Goal: Information Seeking & Learning: Learn about a topic

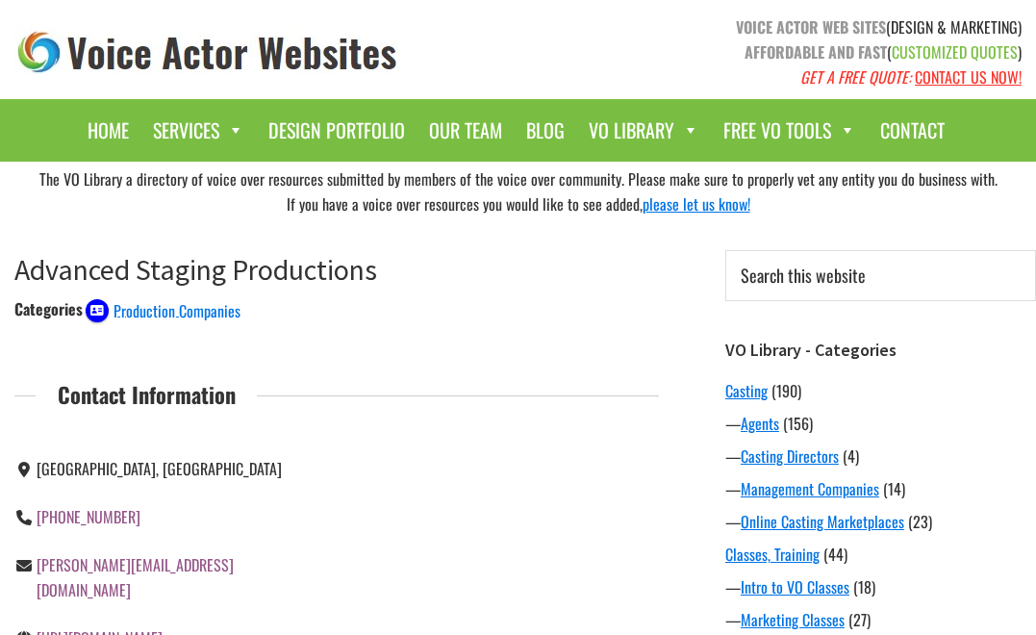
scroll to position [261, 0]
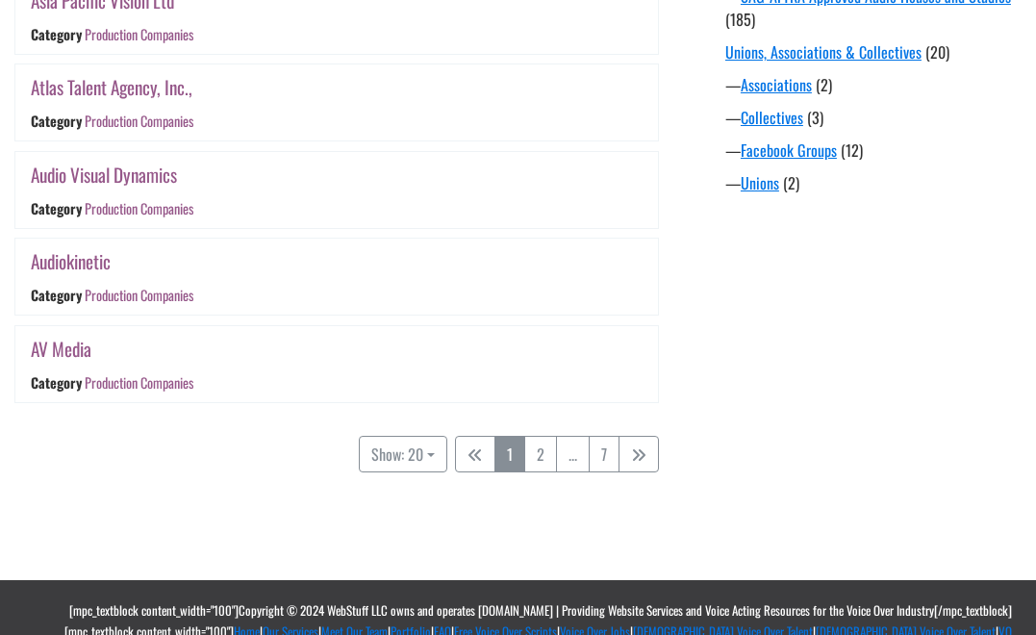
scroll to position [1814, 0]
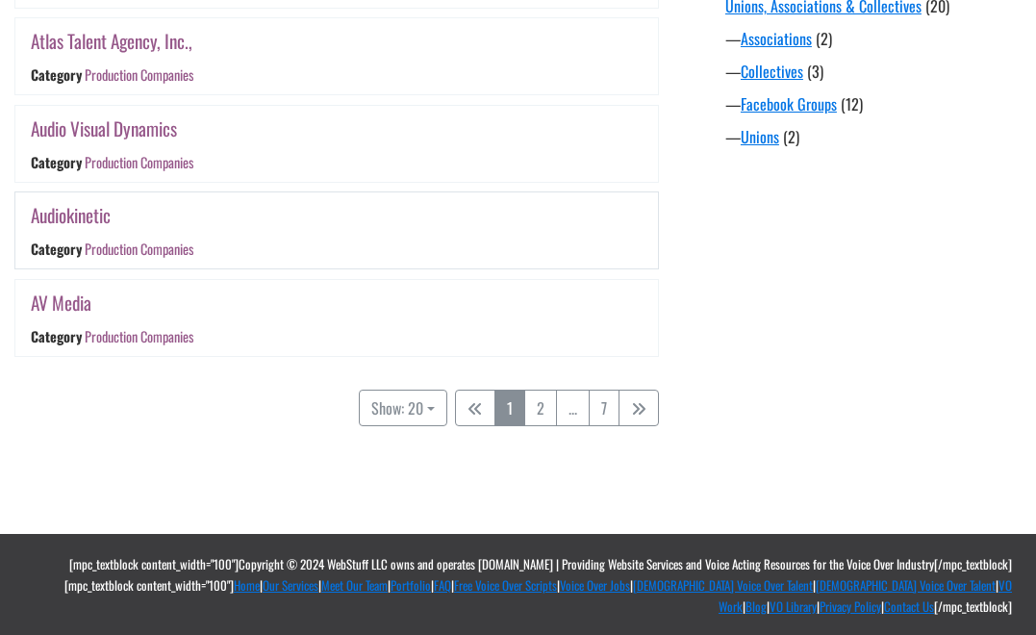
click at [58, 218] on link "Audiokinetic" at bounding box center [71, 215] width 80 height 28
click at [651, 406] on link "Category: Production Companies" at bounding box center [639, 408] width 40 height 37
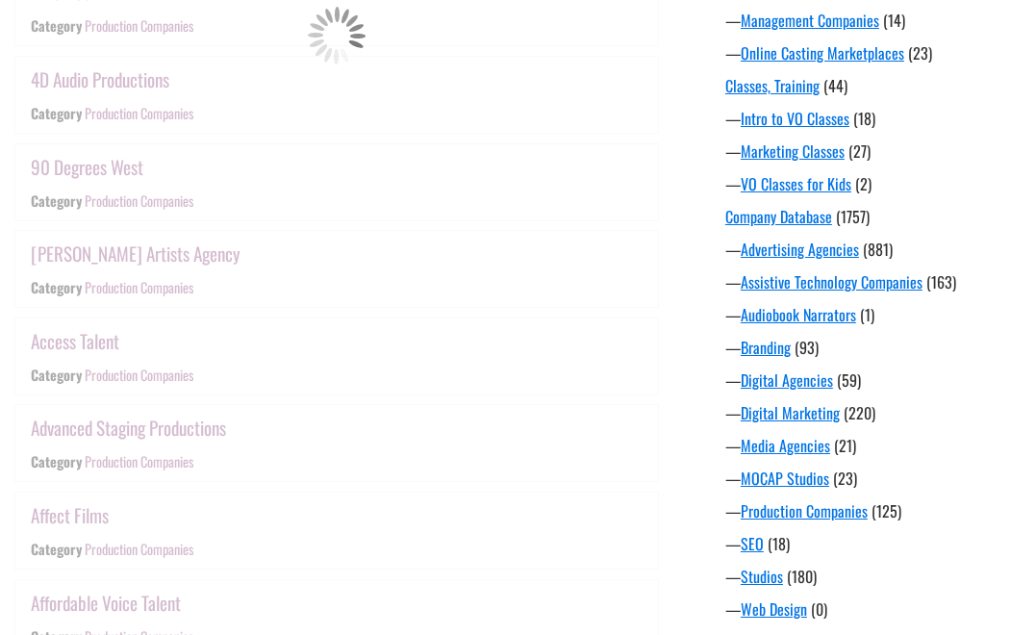
scroll to position [377, 0]
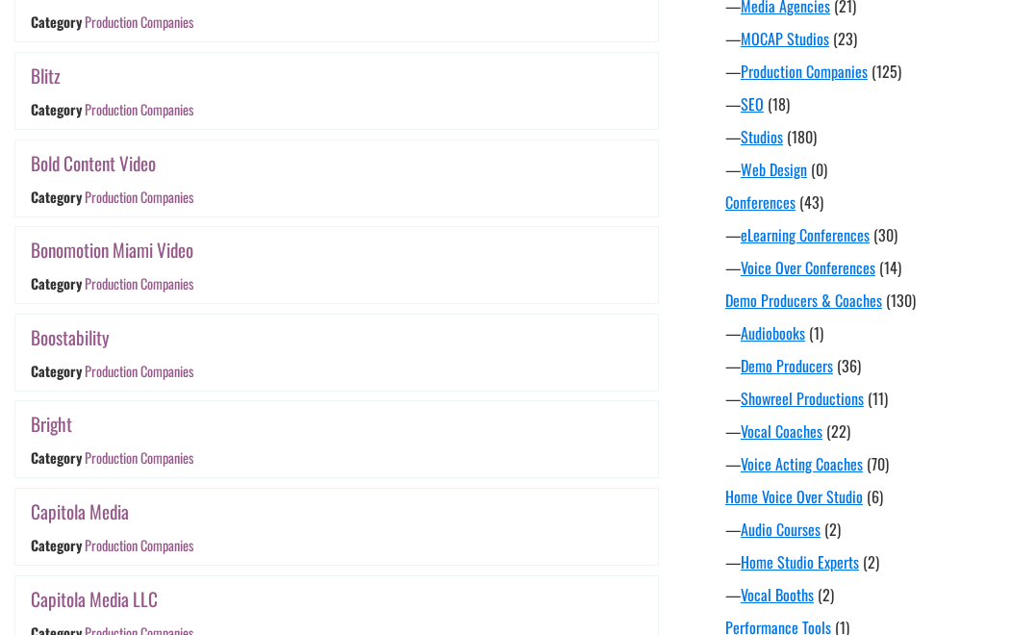
scroll to position [916, 0]
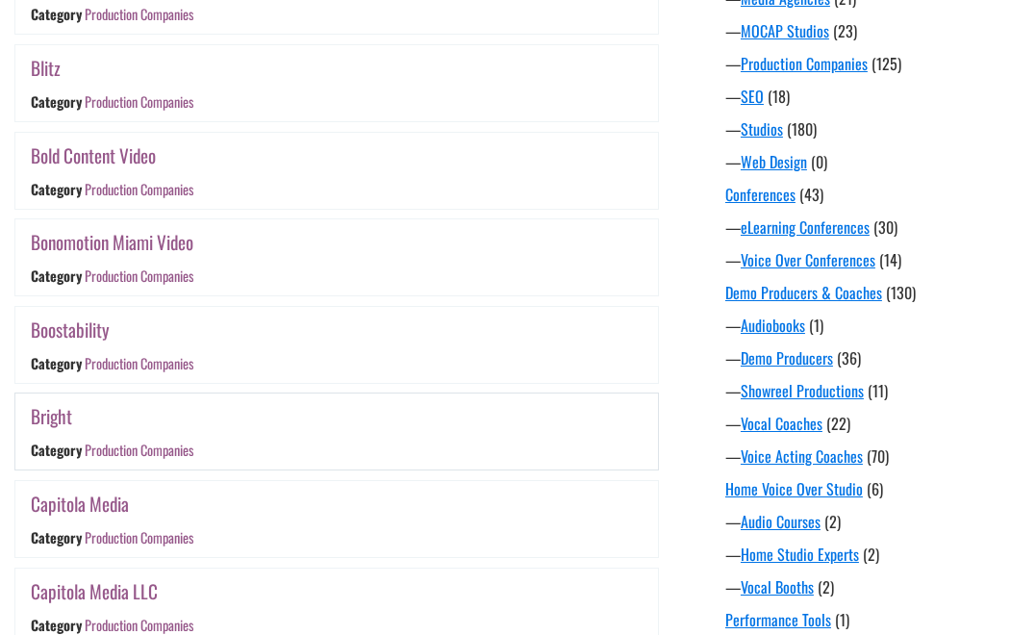
click at [48, 423] on link "Bright" at bounding box center [51, 416] width 41 height 28
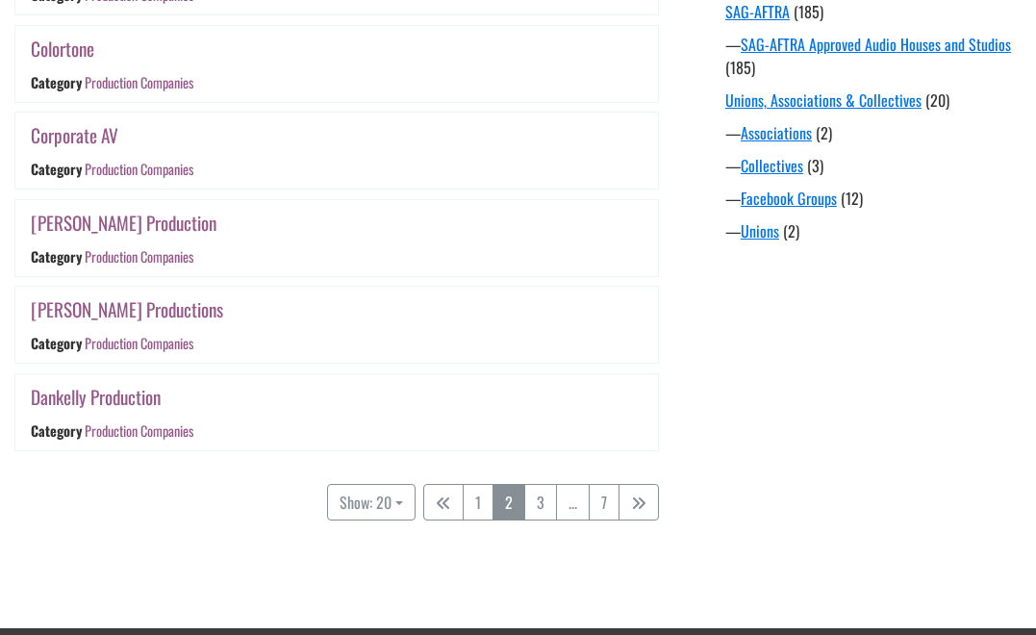
scroll to position [1727, 0]
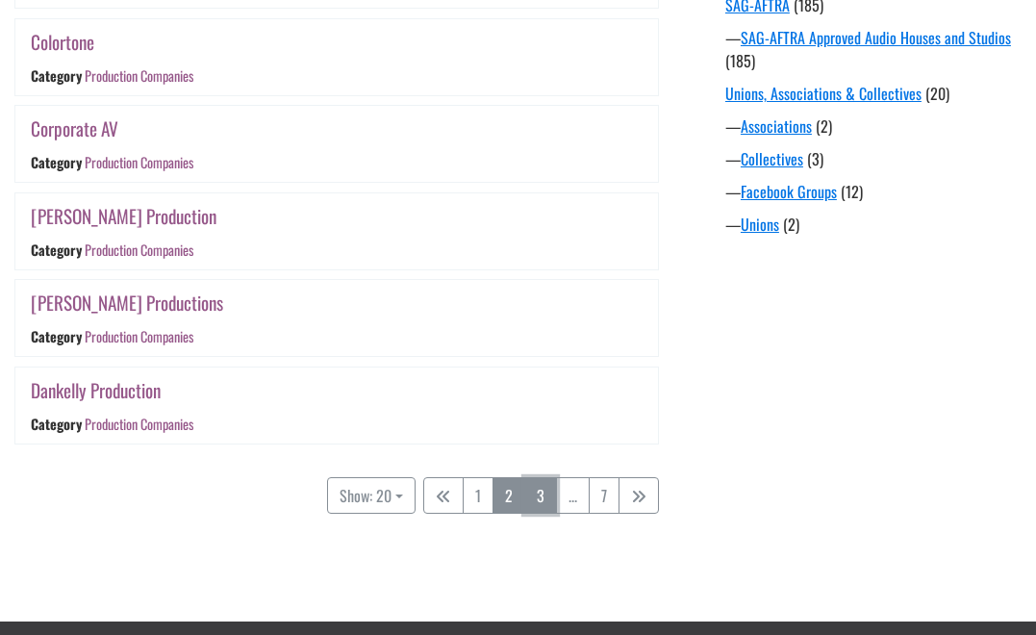
click at [553, 495] on link "3" at bounding box center [540, 495] width 33 height 37
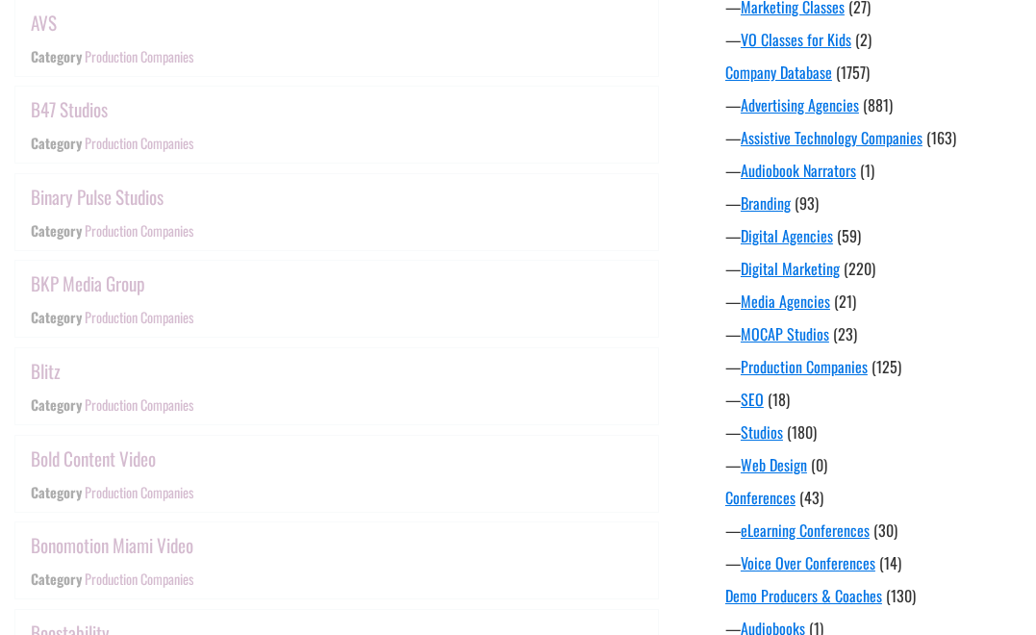
scroll to position [377, 0]
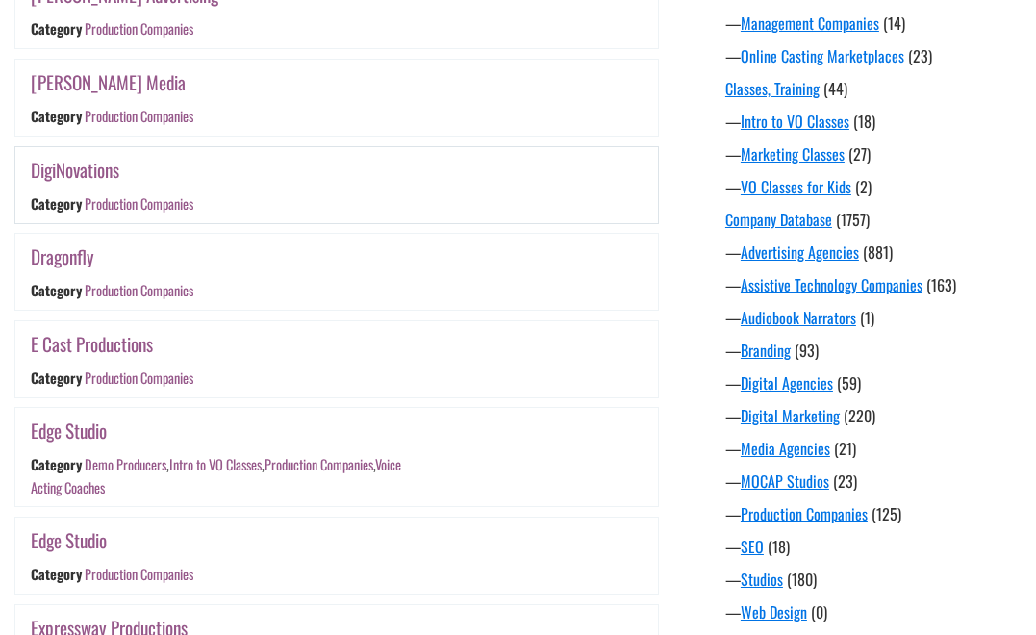
scroll to position [505, 0]
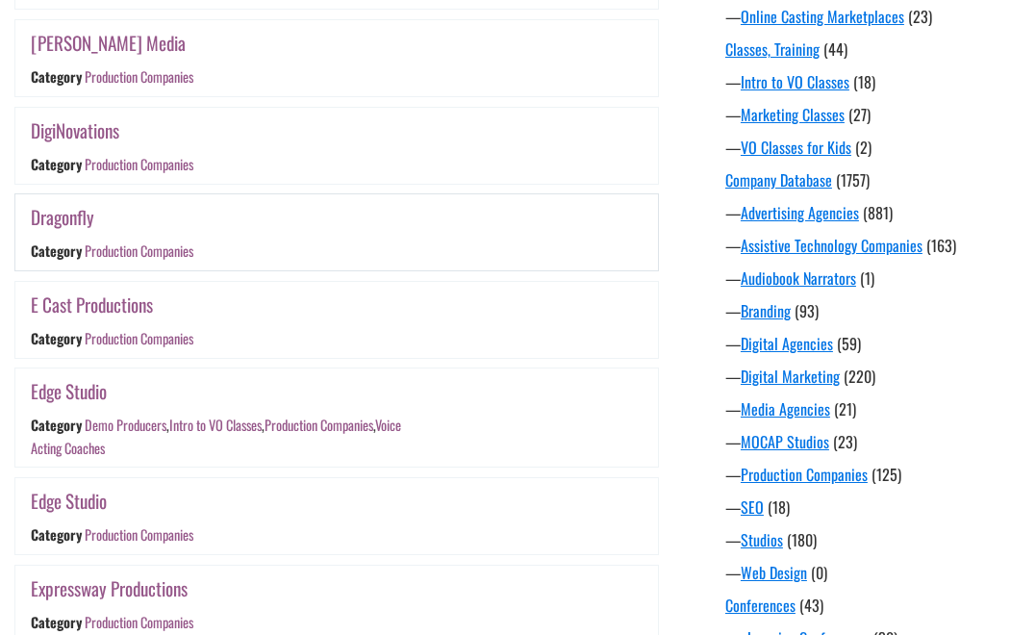
click at [63, 215] on link "Dragonfly" at bounding box center [62, 217] width 63 height 28
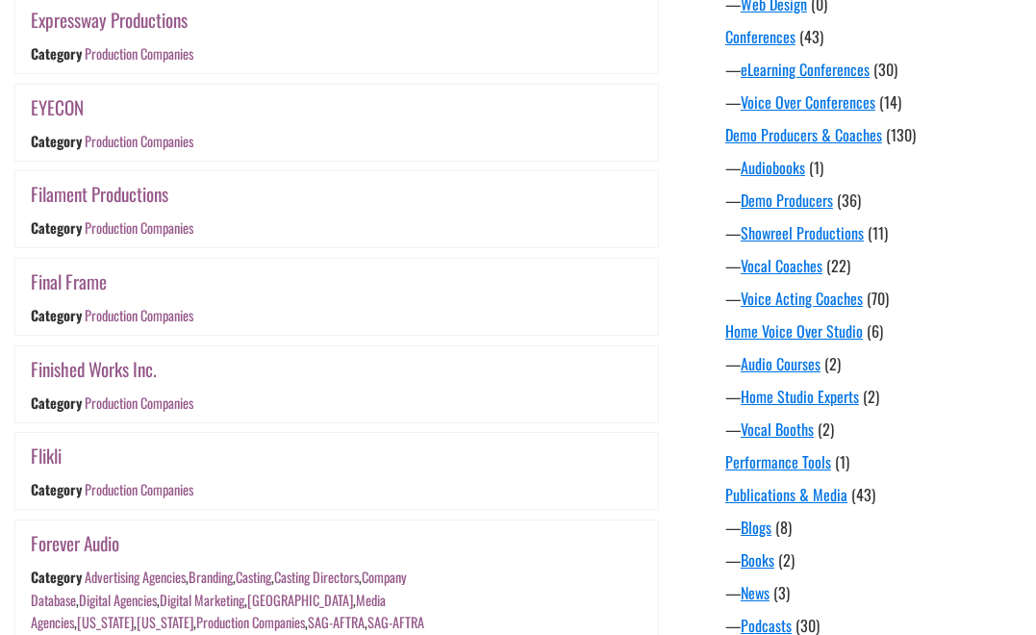
scroll to position [1074, 0]
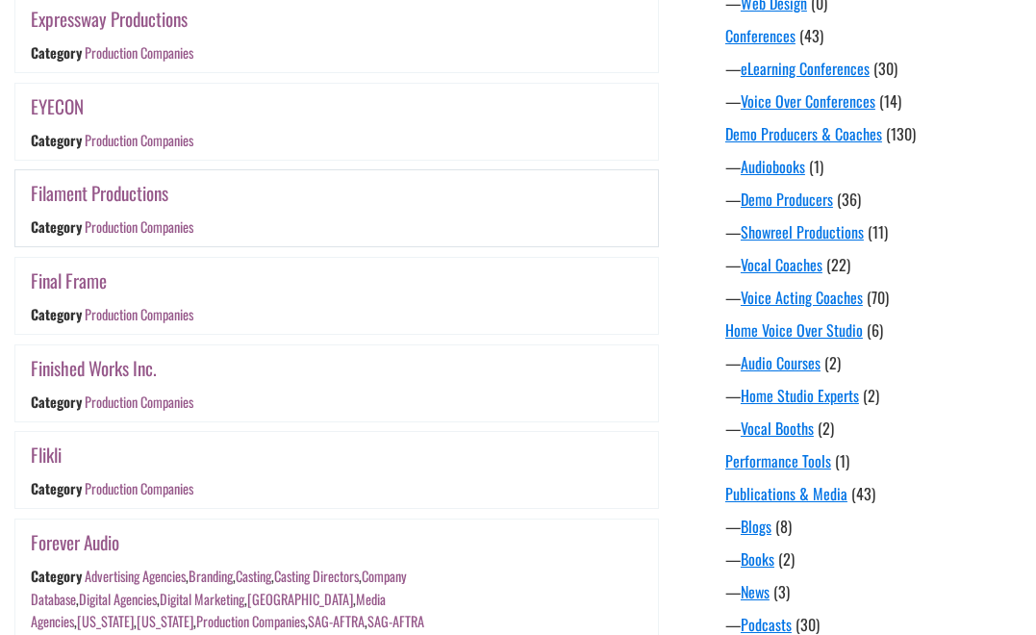
click at [131, 190] on link "Filament Productions" at bounding box center [100, 193] width 138 height 28
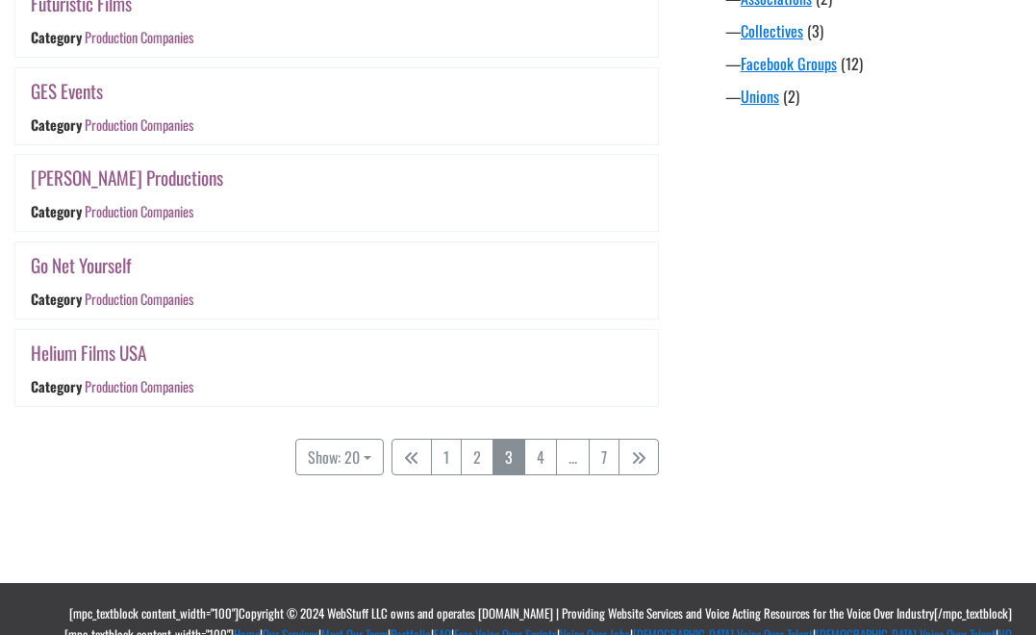
scroll to position [1857, 0]
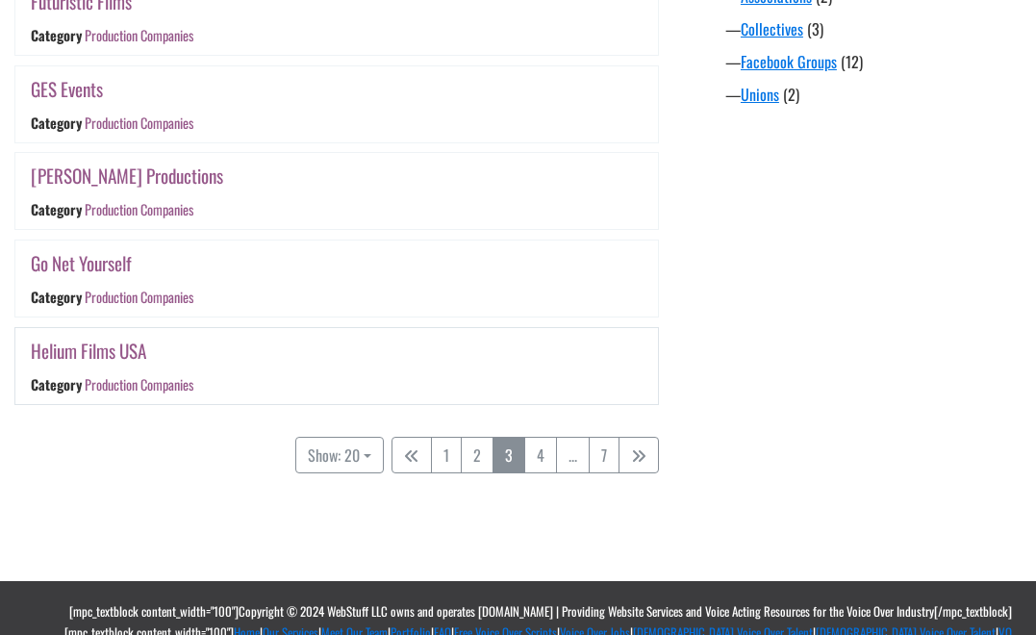
click at [109, 349] on link "Helium Films USA" at bounding box center [88, 351] width 115 height 28
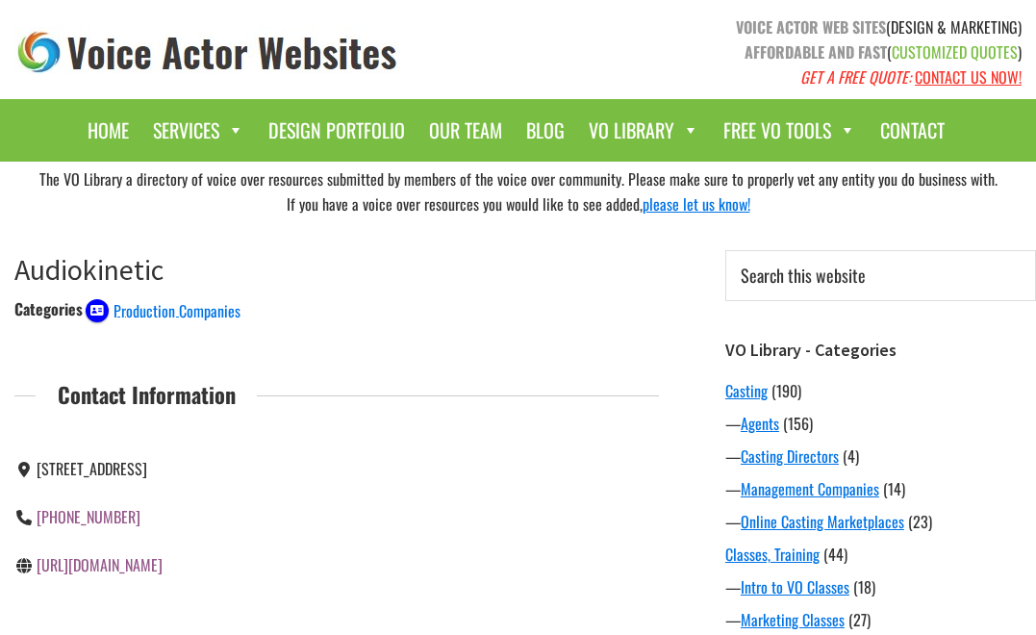
scroll to position [124, 0]
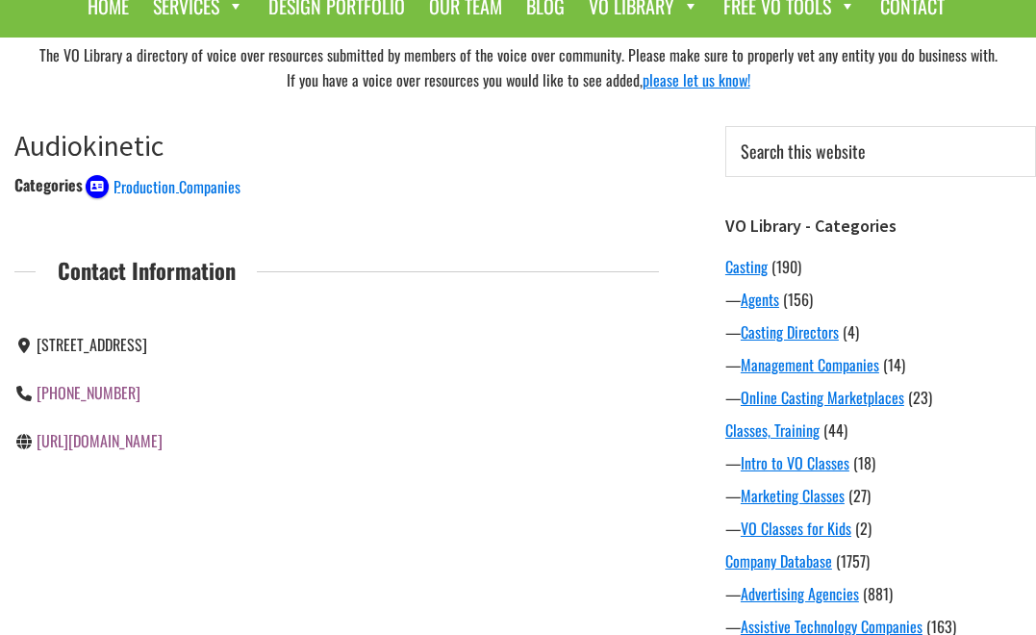
click at [150, 452] on link "https://www.audiokinetic.com/" at bounding box center [100, 440] width 126 height 23
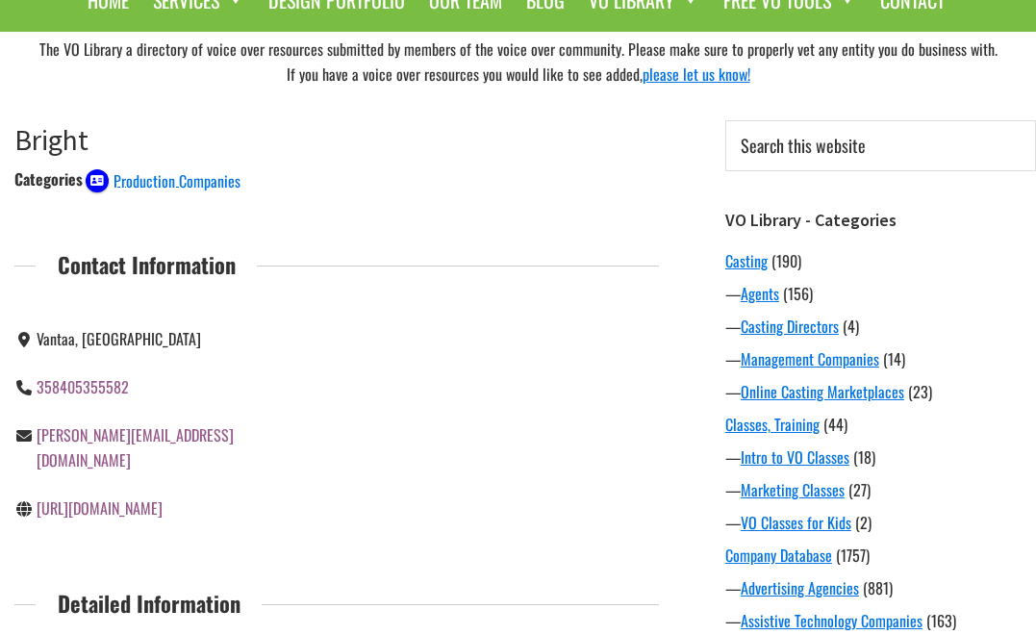
scroll to position [131, 0]
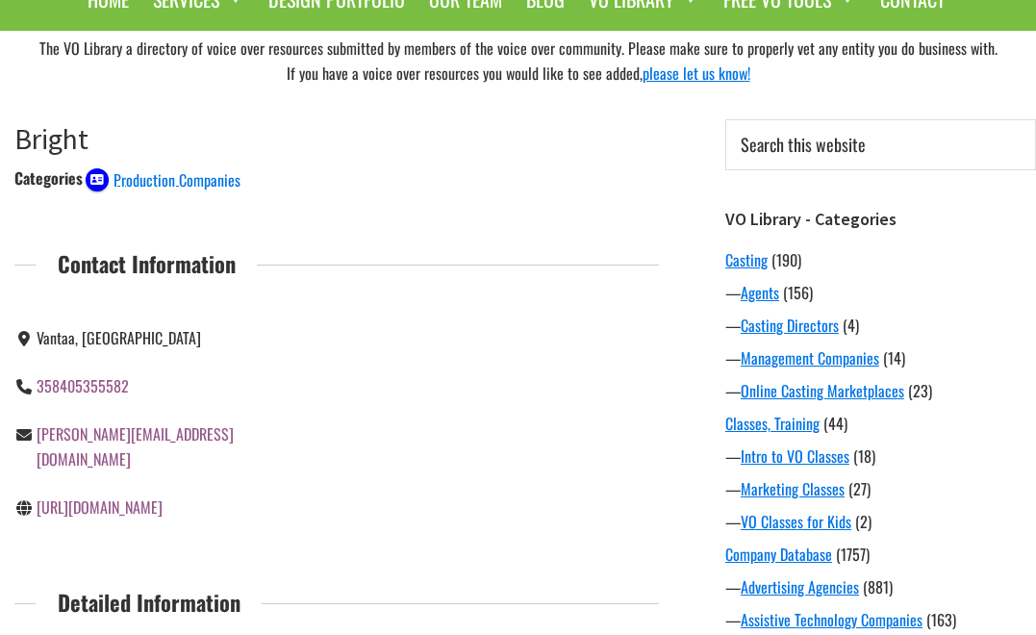
click at [109, 495] on link "[URL][DOMAIN_NAME]" at bounding box center [100, 506] width 126 height 23
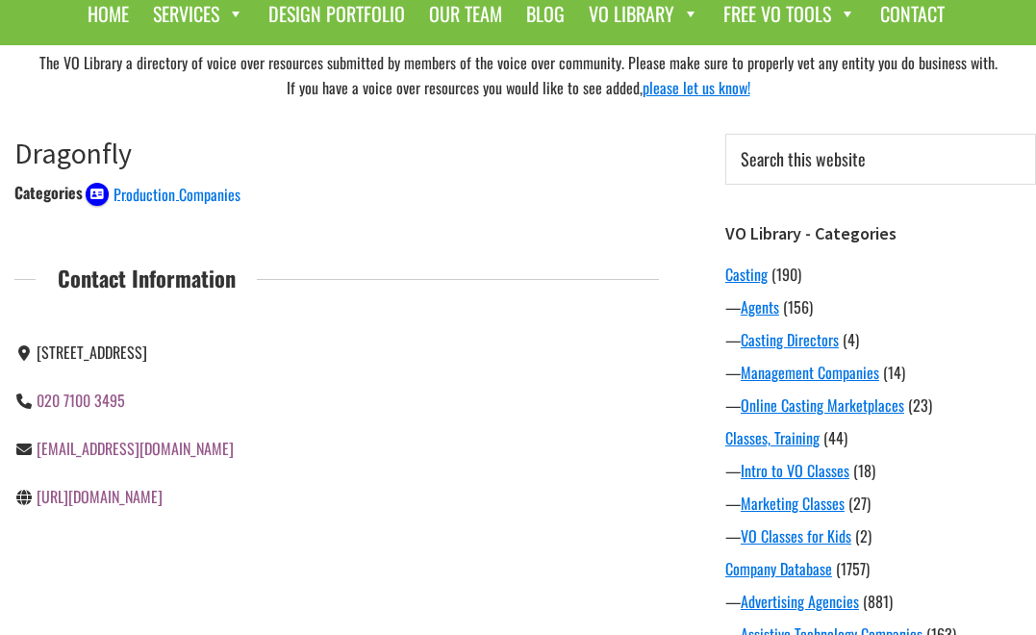
scroll to position [160, 0]
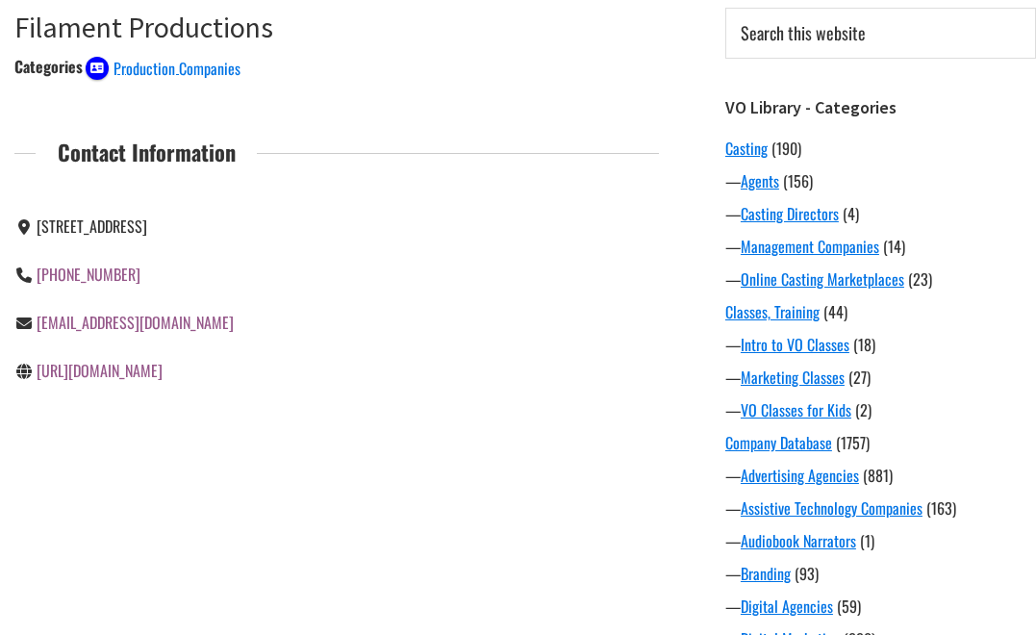
scroll to position [246, 0]
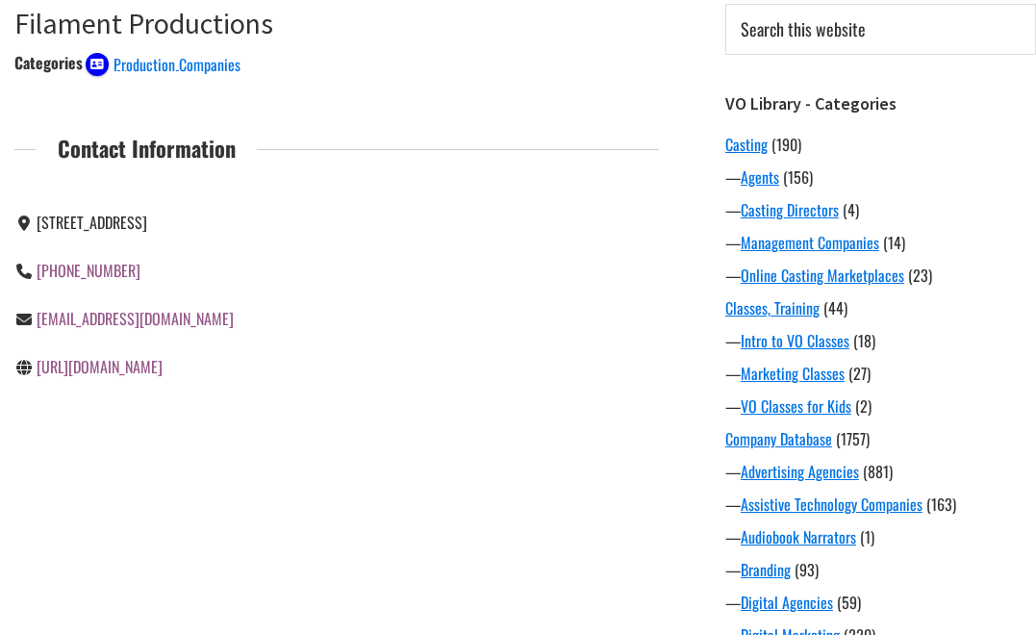
click at [141, 378] on link "http://www.filamentprod.com/" at bounding box center [100, 366] width 126 height 23
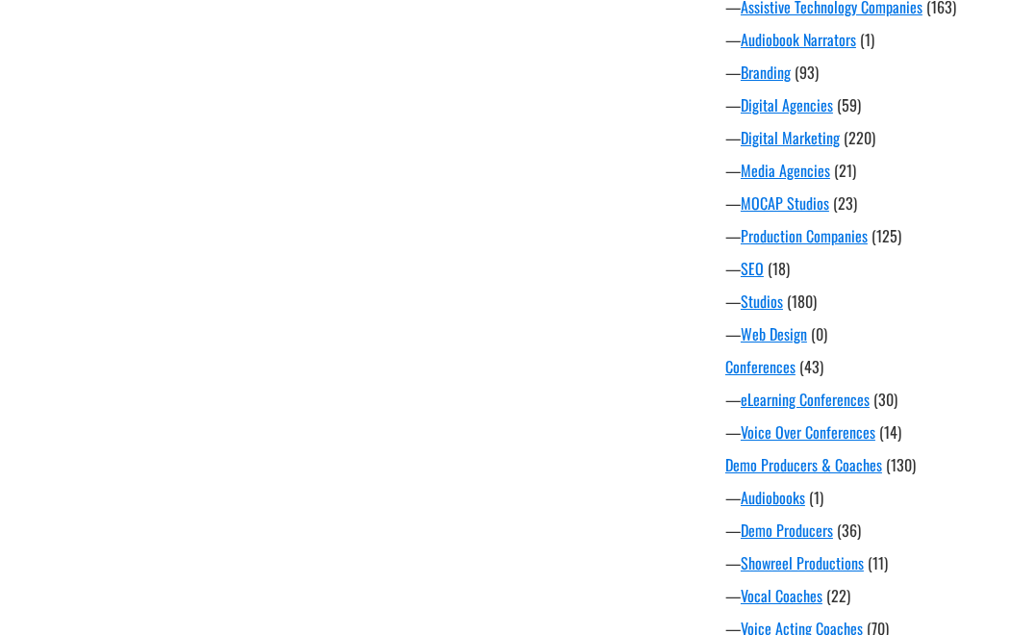
scroll to position [745, 0]
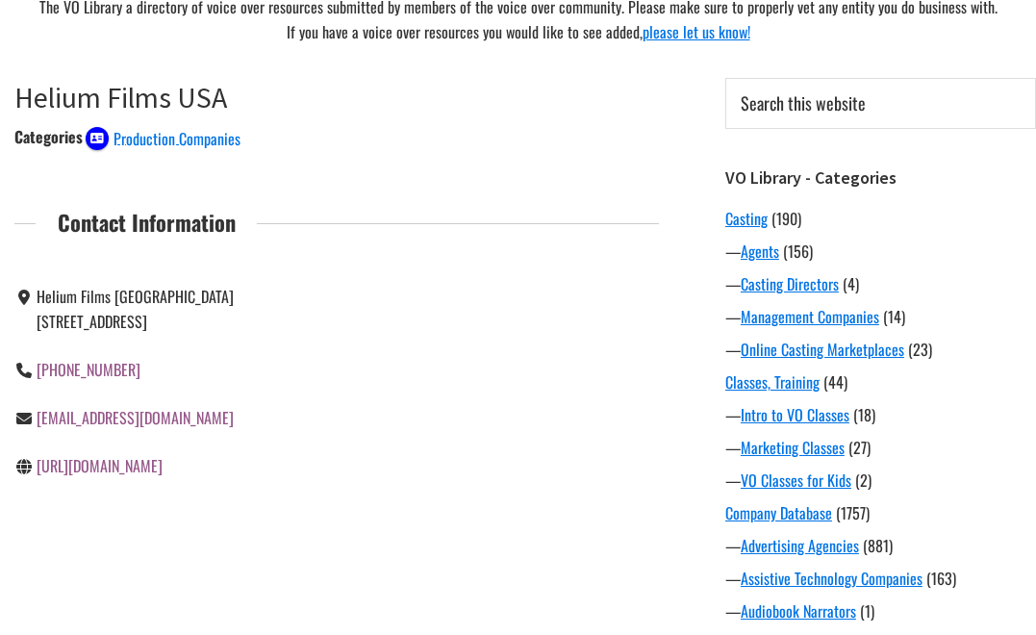
scroll to position [186, 0]
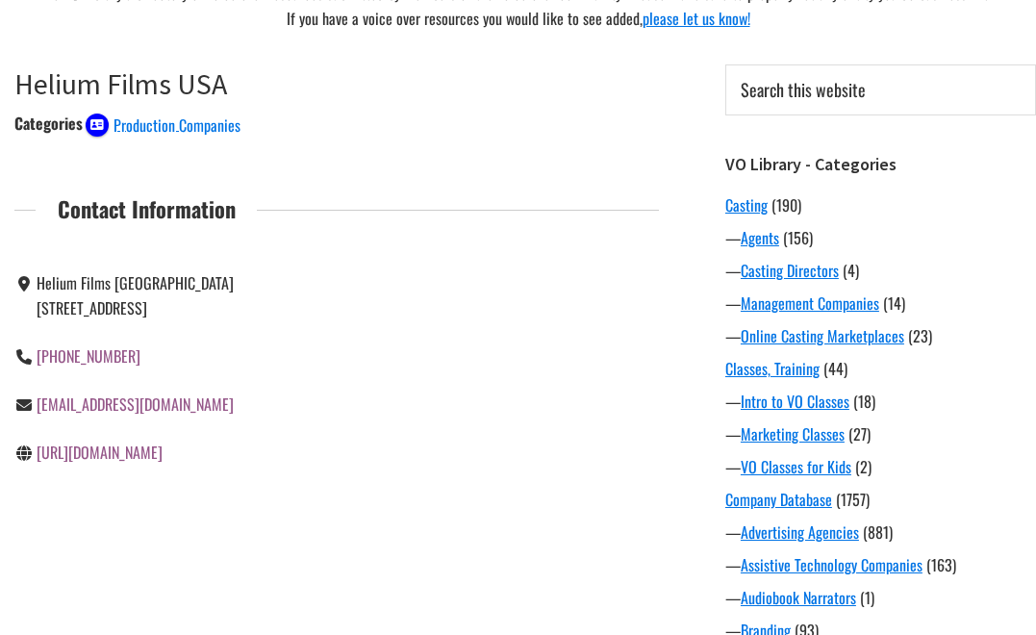
click at [100, 445] on link "http://heliumfilms.us/" at bounding box center [100, 452] width 126 height 23
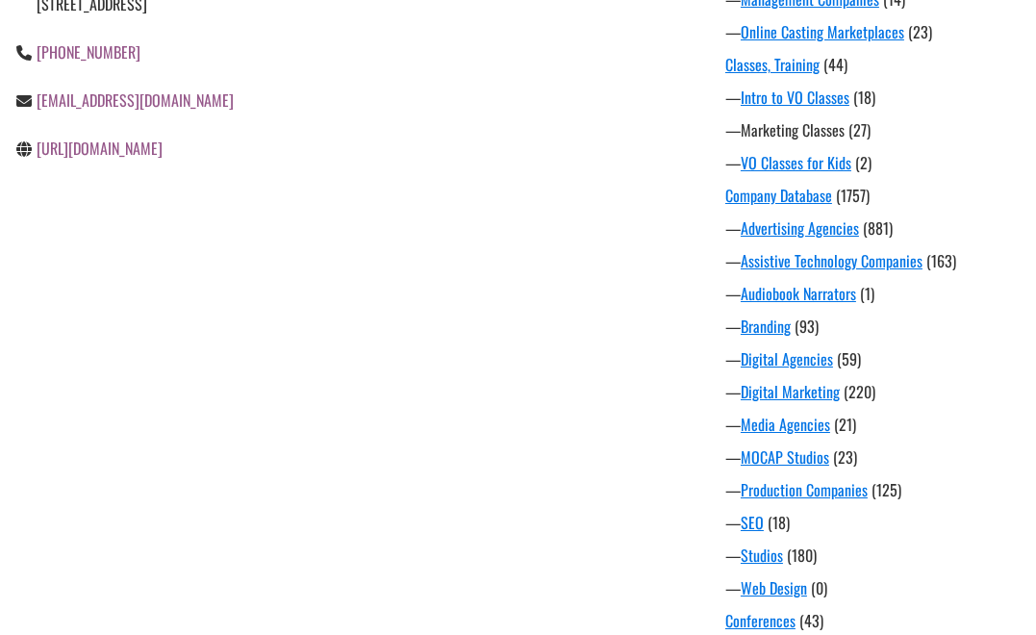
scroll to position [494, 0]
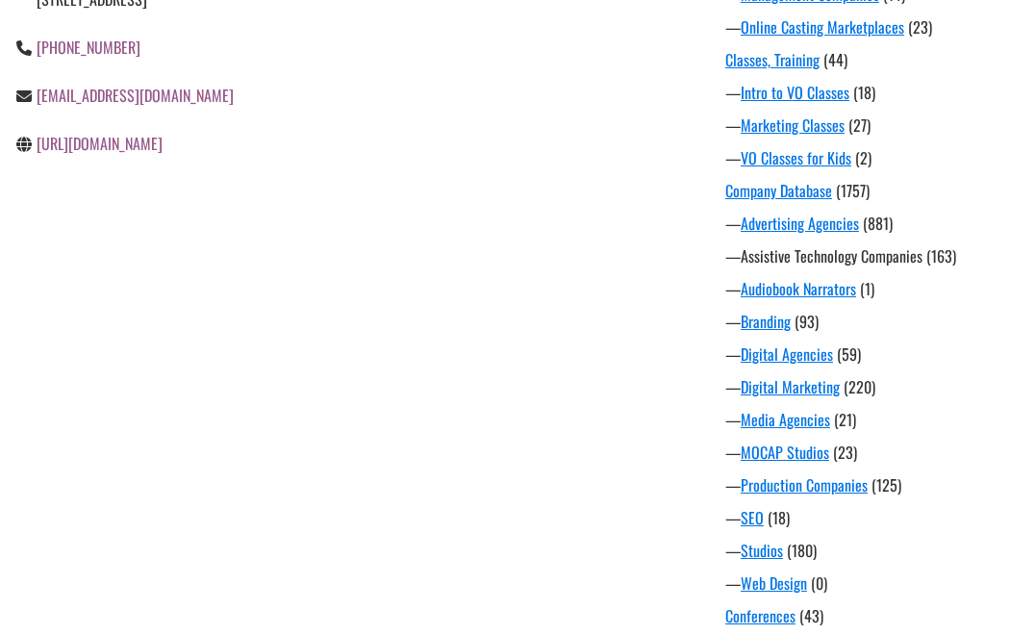
click at [771, 260] on link "Assistive Technology Companies" at bounding box center [832, 255] width 182 height 23
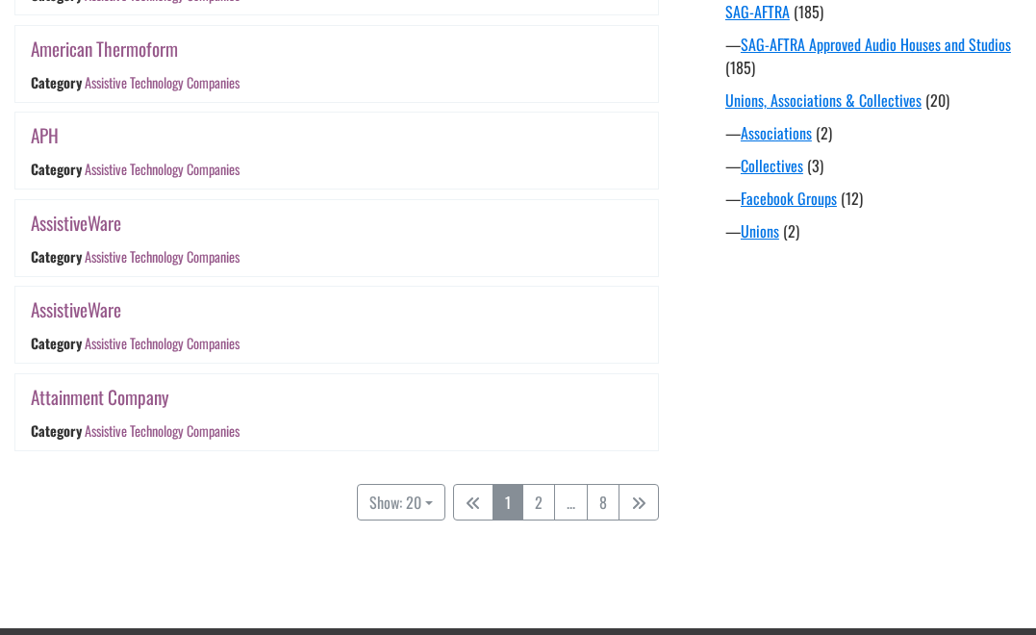
scroll to position [1814, 0]
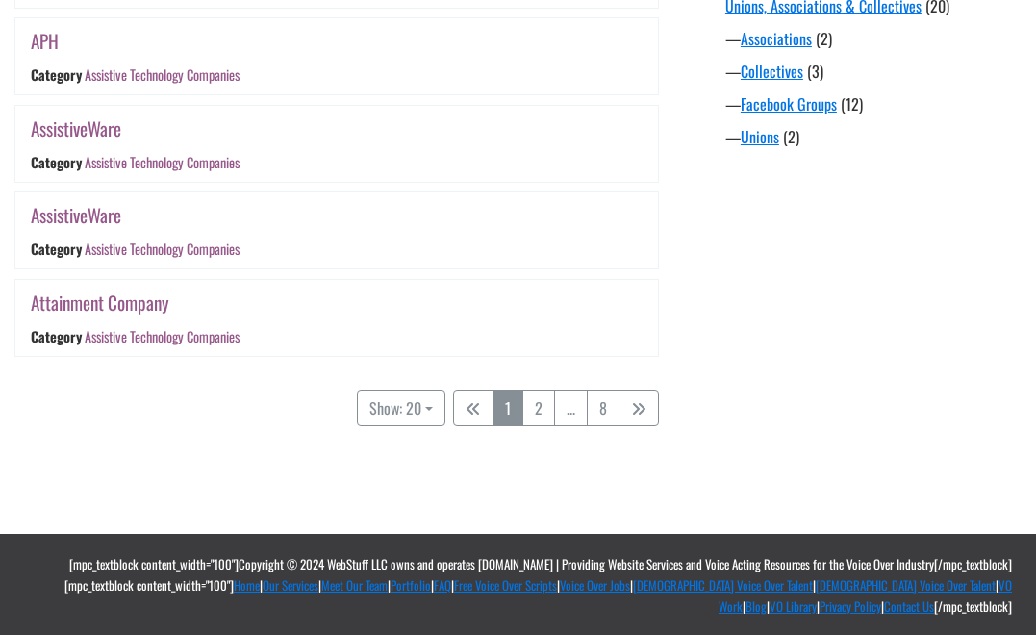
click at [563, 408] on div "1 2 ... 8" at bounding box center [556, 408] width 206 height 37
click at [540, 405] on link "2" at bounding box center [538, 408] width 33 height 37
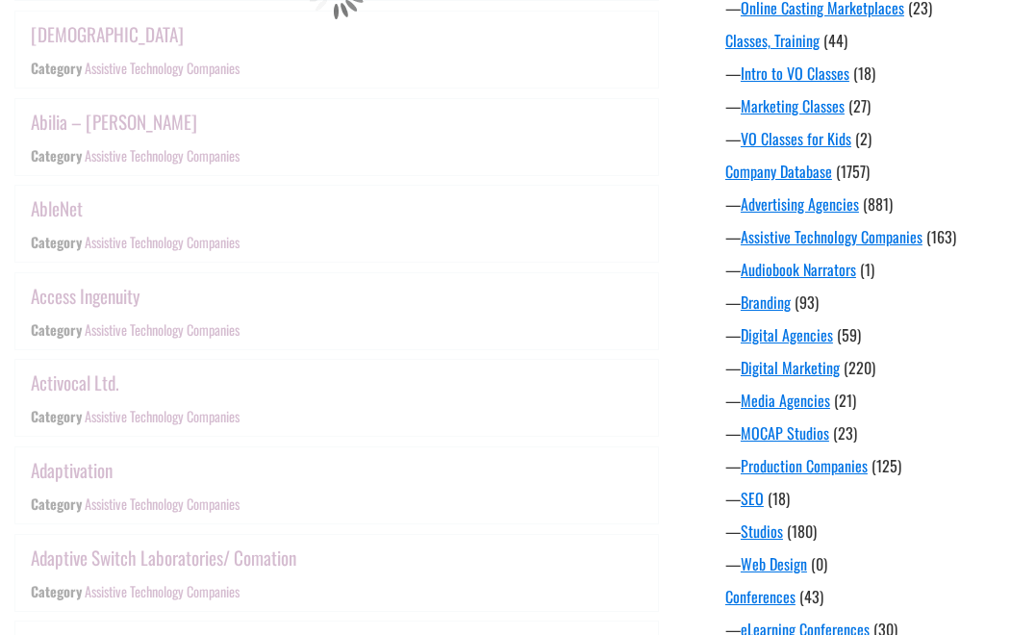
scroll to position [377, 0]
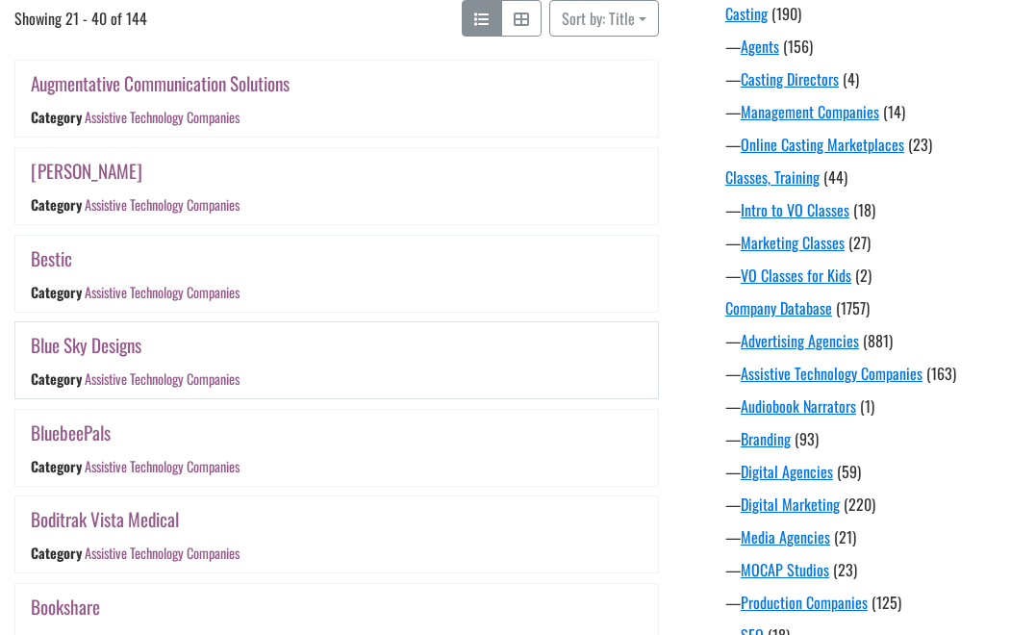
click at [107, 346] on link "Blue Sky Designs" at bounding box center [86, 345] width 111 height 28
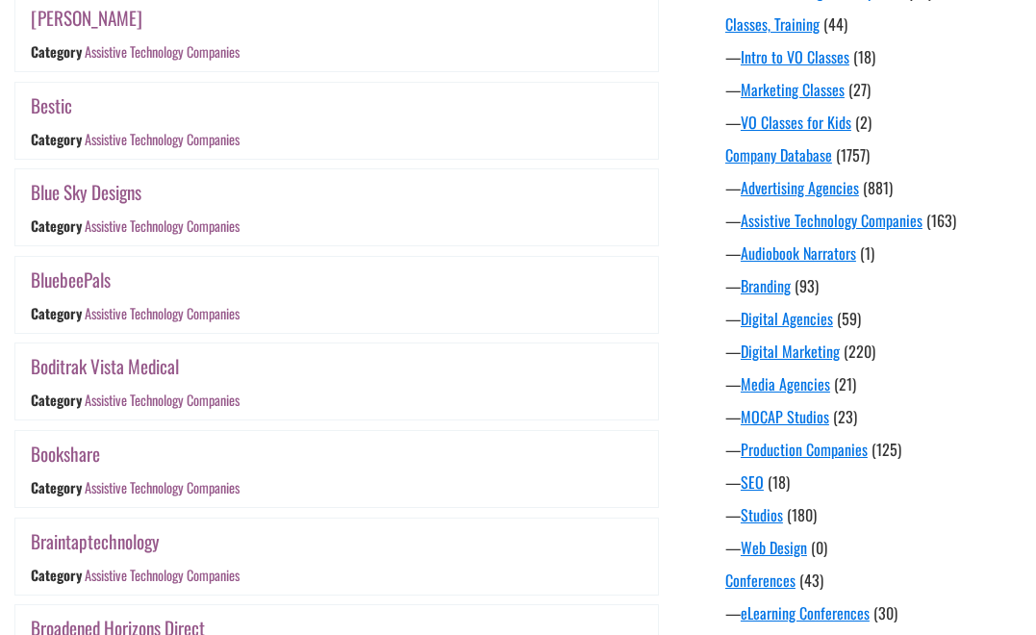
scroll to position [529, 0]
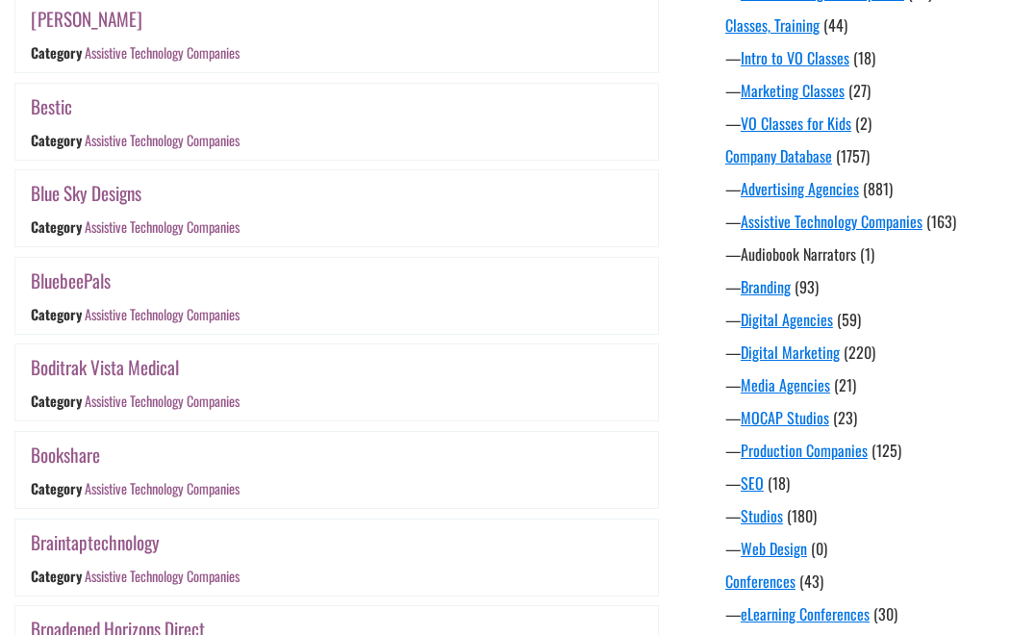
click at [795, 255] on link "Audiobook Narrators" at bounding box center [798, 253] width 115 height 23
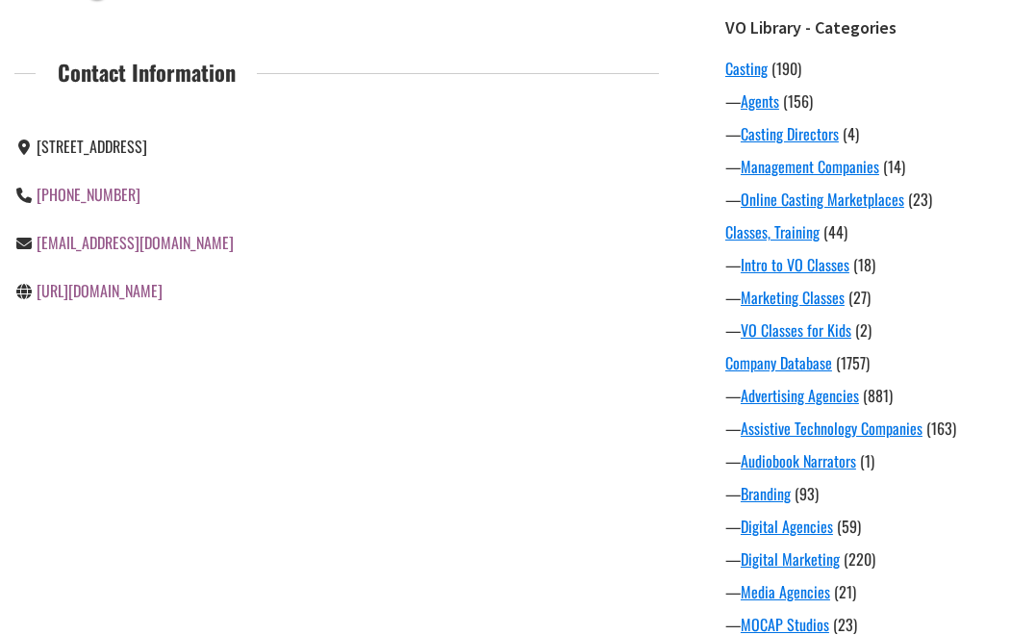
scroll to position [324, 0]
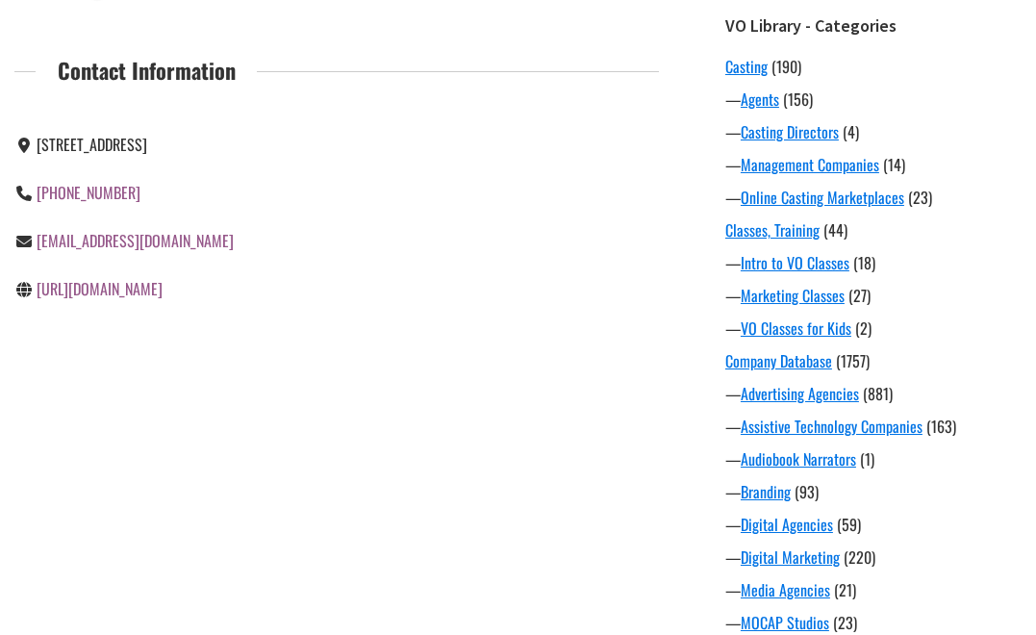
click at [125, 252] on link "[EMAIL_ADDRESS][DOMAIN_NAME]" at bounding box center [135, 240] width 197 height 23
click at [93, 300] on link "[URL][DOMAIN_NAME]" at bounding box center [100, 288] width 126 height 23
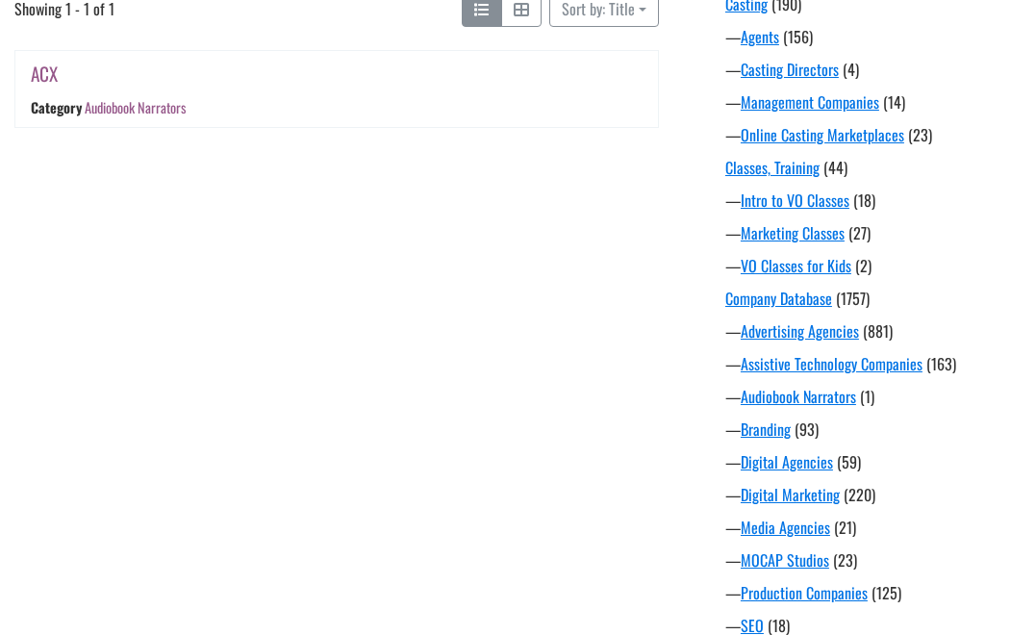
scroll to position [389, 0]
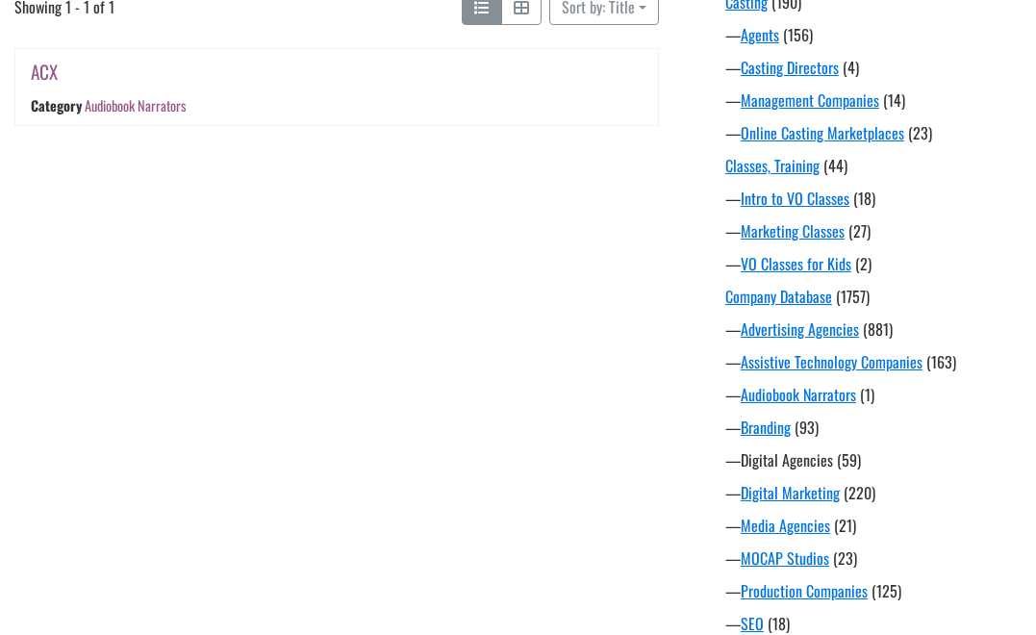
click at [779, 454] on link "Digital Agencies" at bounding box center [787, 459] width 92 height 23
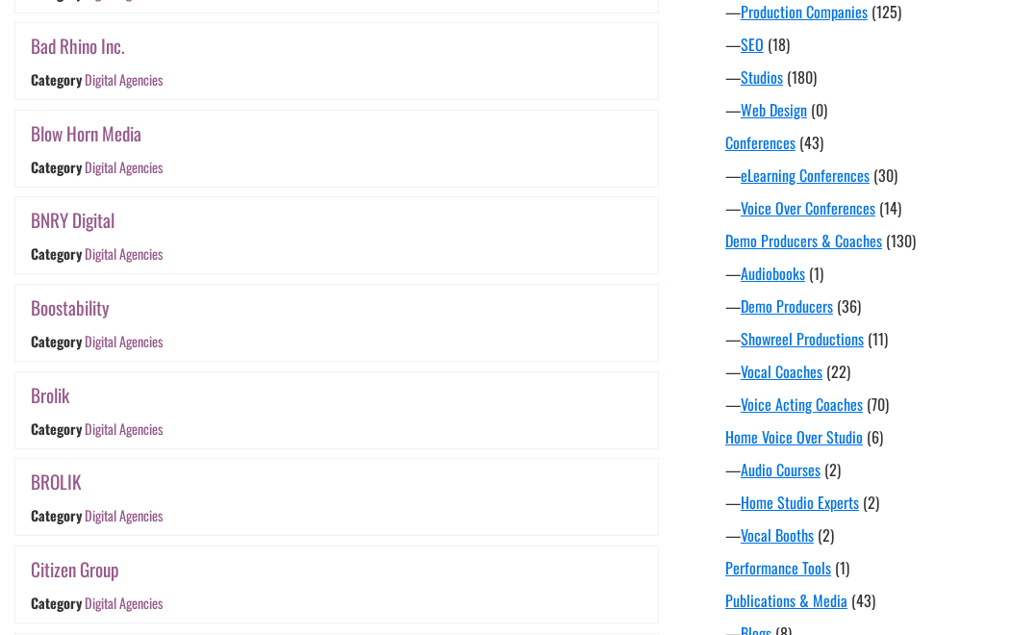
scroll to position [980, 0]
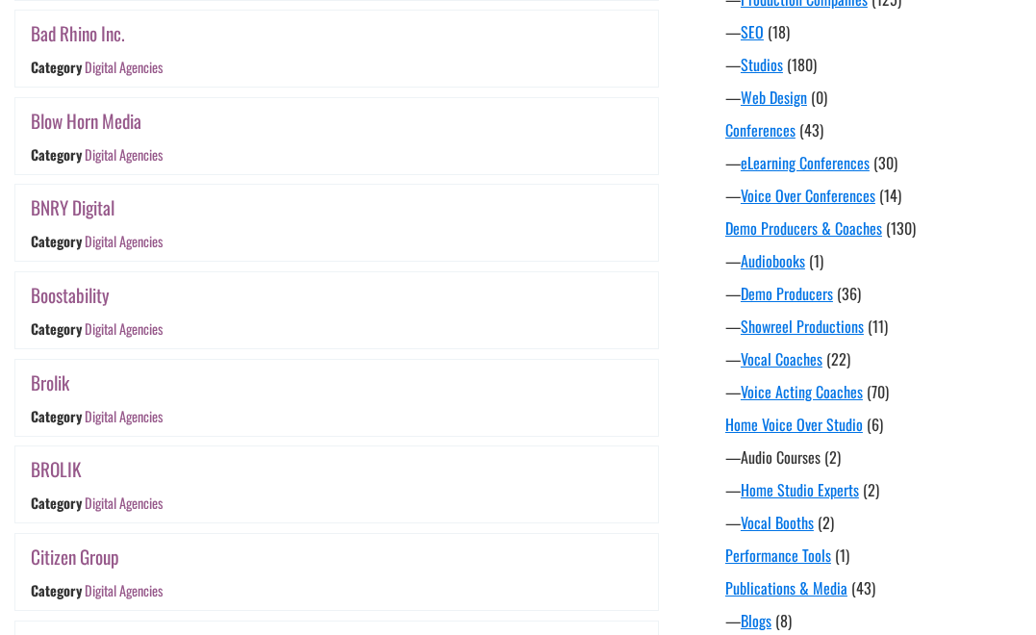
click at [760, 461] on link "Audio Courses" at bounding box center [781, 456] width 80 height 23
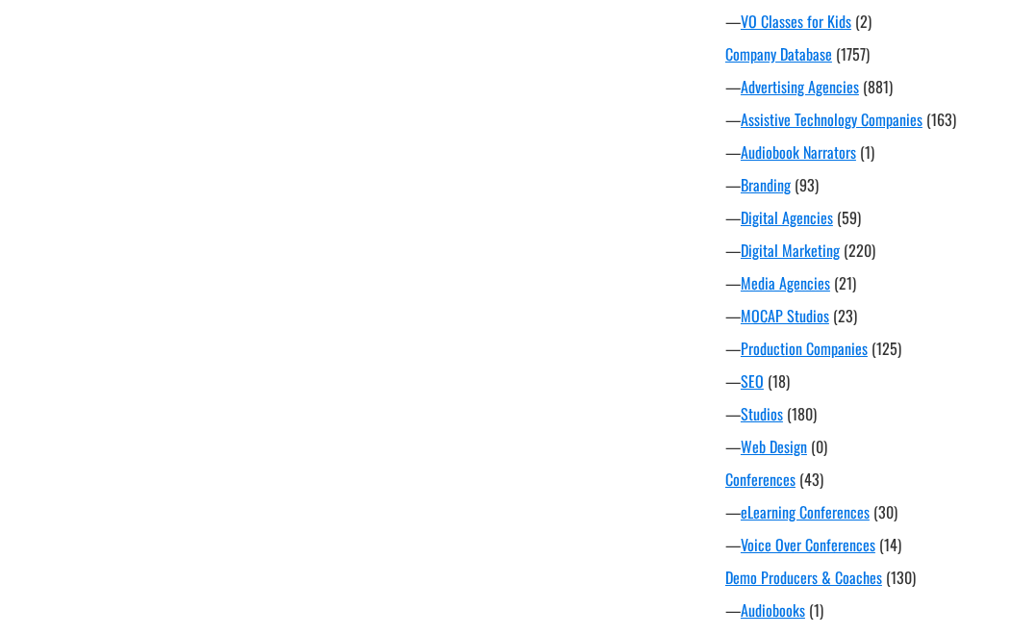
scroll to position [632, 0]
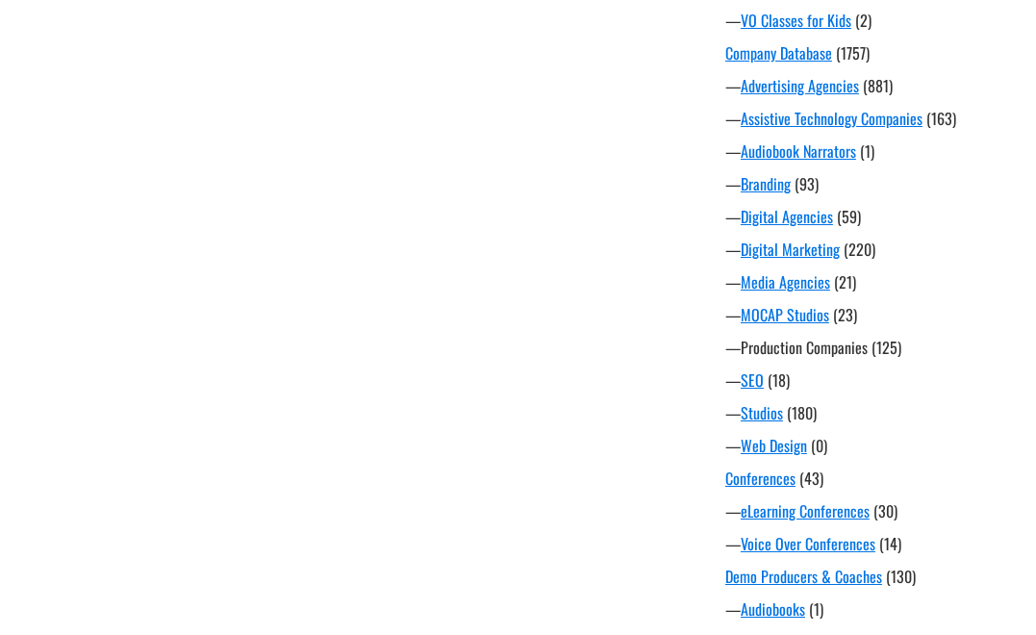
click at [836, 347] on link "Production Companies" at bounding box center [804, 347] width 127 height 23
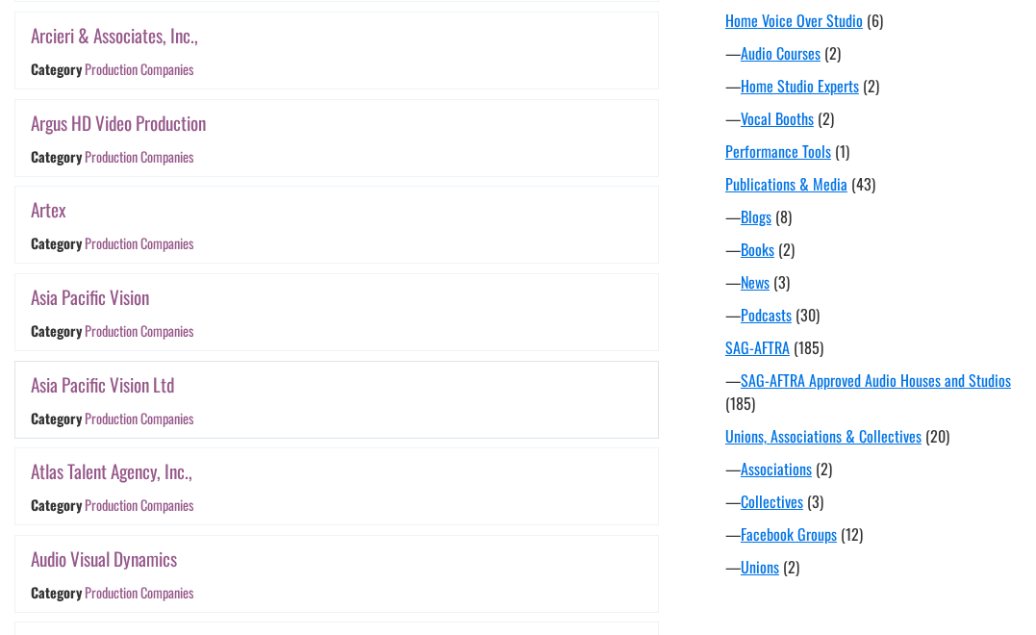
scroll to position [1814, 0]
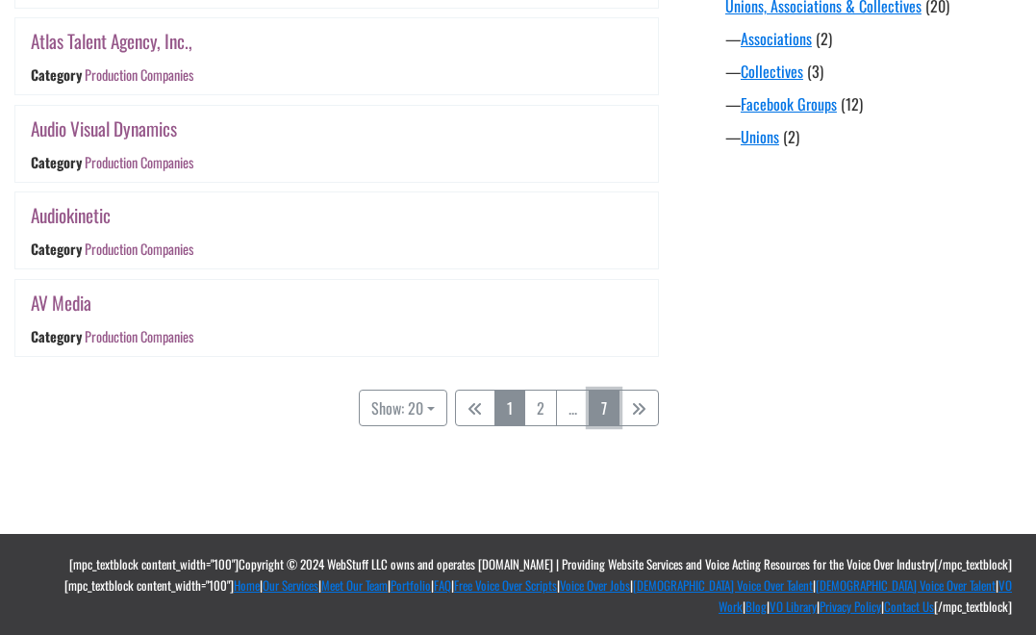
click at [610, 391] on link "7" at bounding box center [604, 408] width 31 height 37
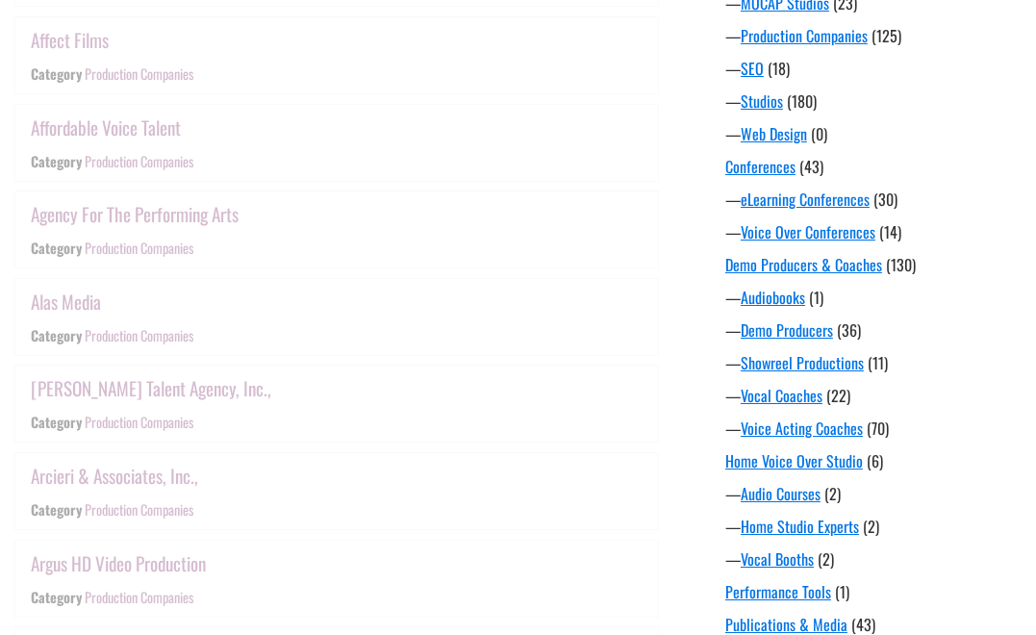
scroll to position [377, 0]
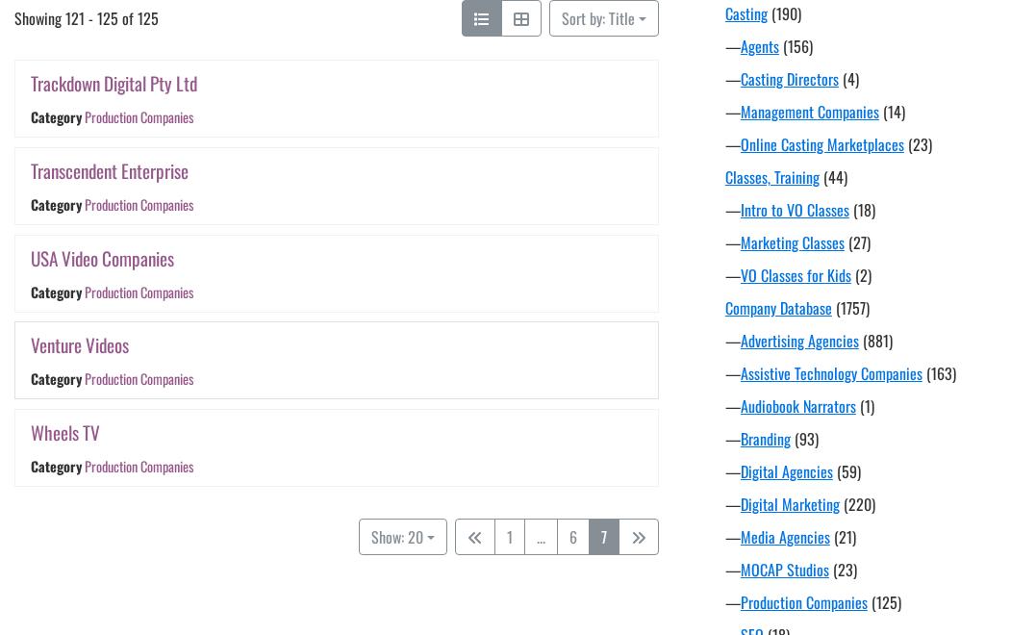
click at [83, 347] on link "Venture Videos" at bounding box center [80, 345] width 98 height 28
click at [73, 433] on link "Wheels TV" at bounding box center [65, 432] width 69 height 28
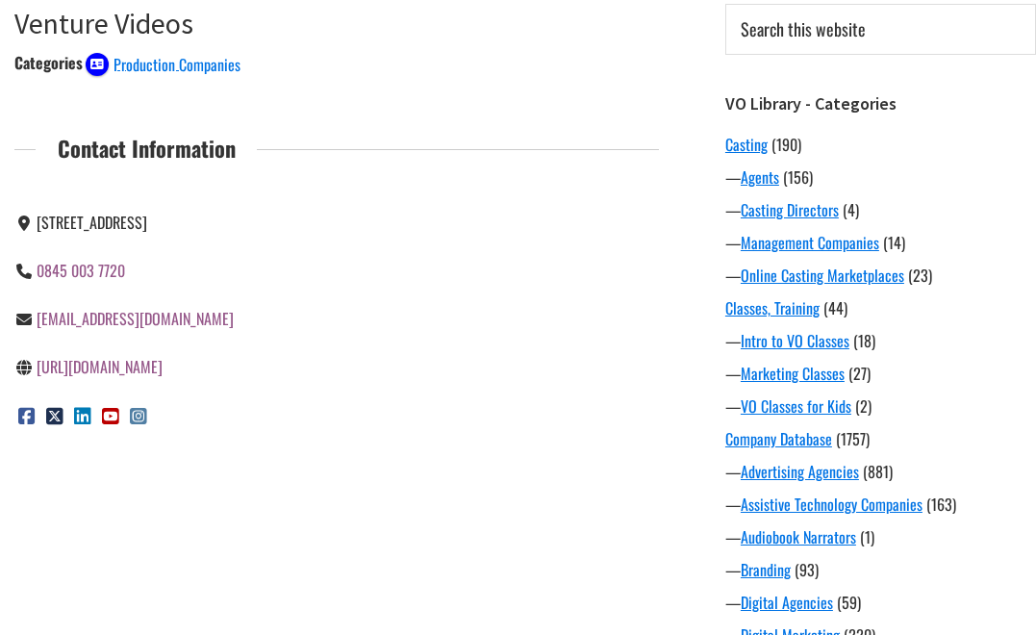
scroll to position [255, 0]
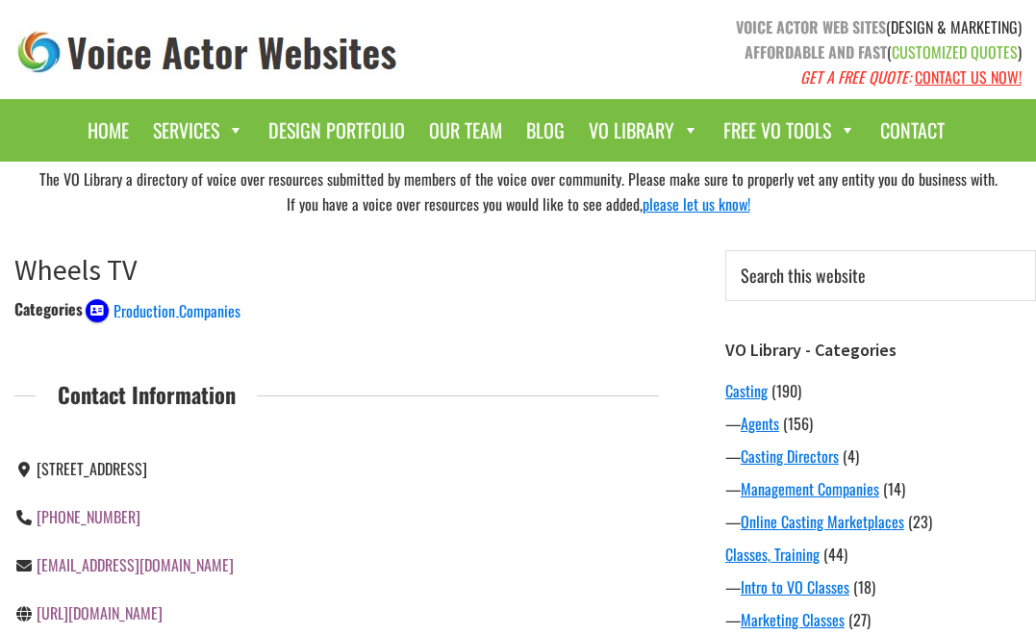
scroll to position [316, 0]
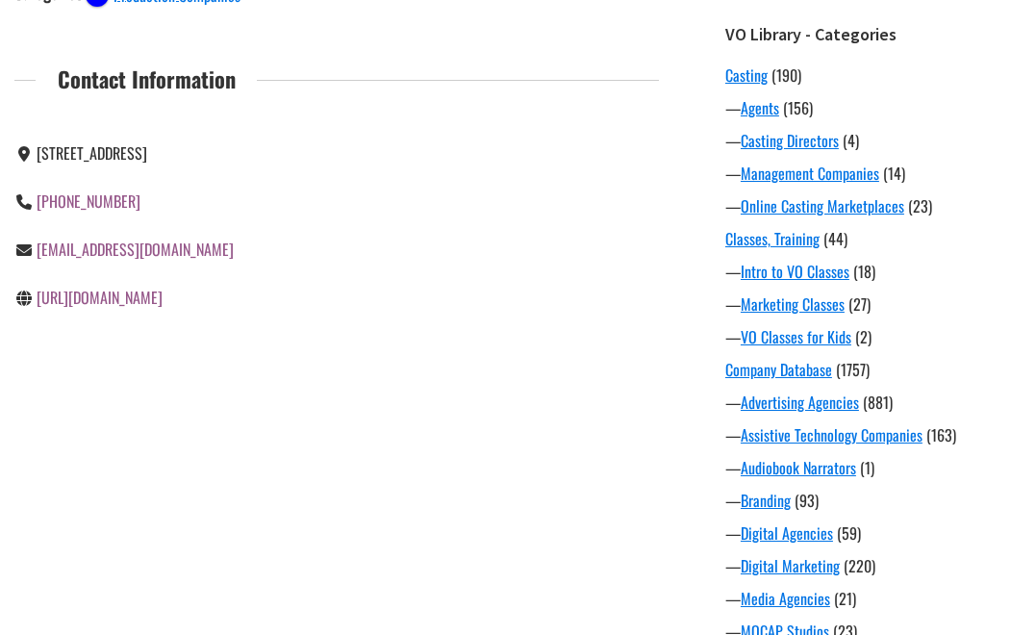
click at [150, 303] on link "[URL][DOMAIN_NAME]" at bounding box center [100, 297] width 126 height 23
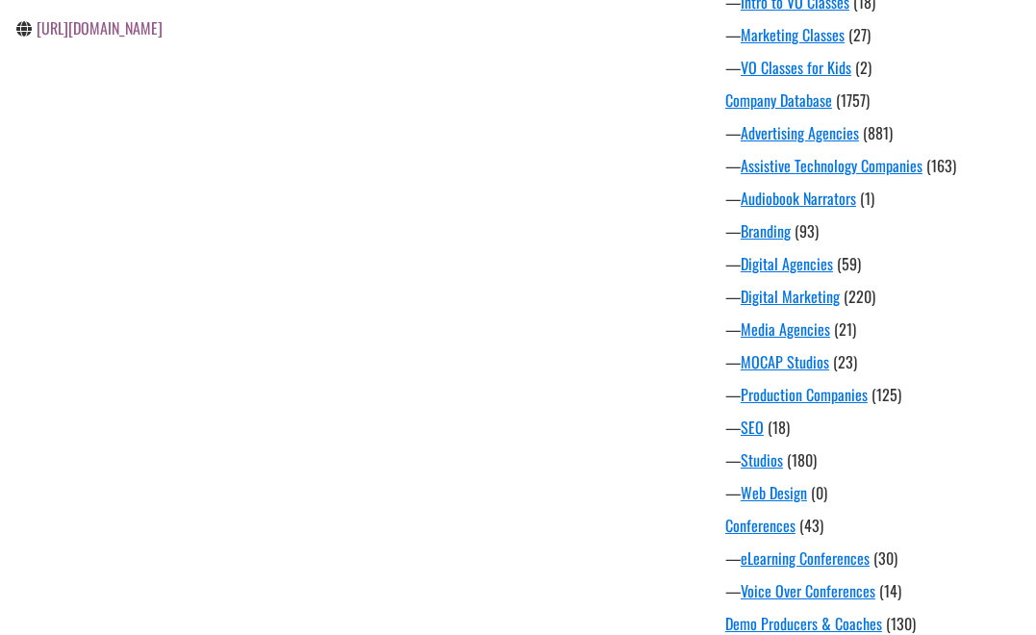
scroll to position [592, 0]
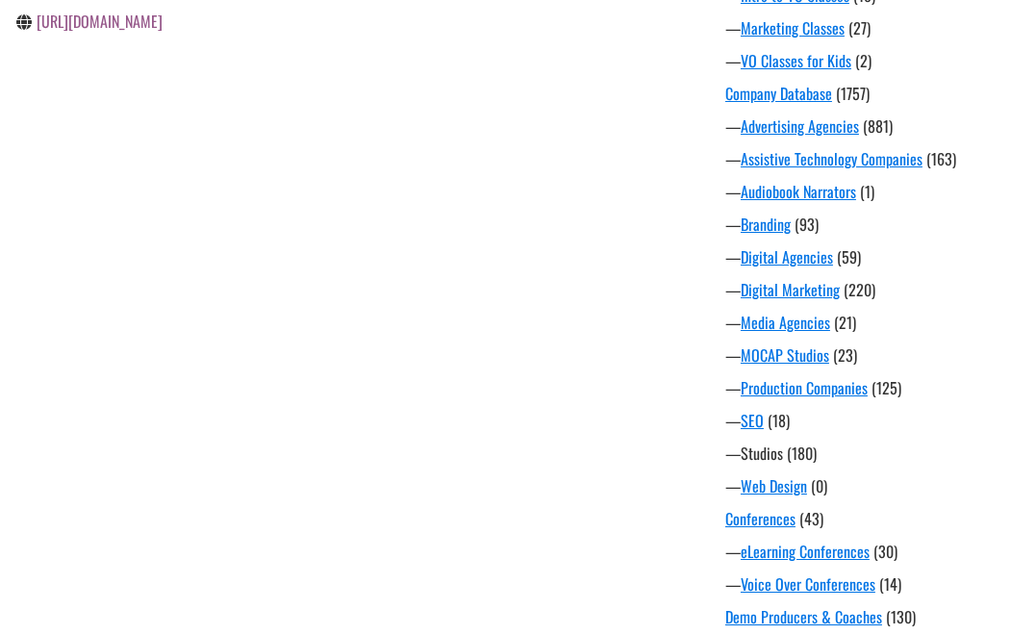
click at [745, 448] on link "Studios" at bounding box center [762, 453] width 42 height 23
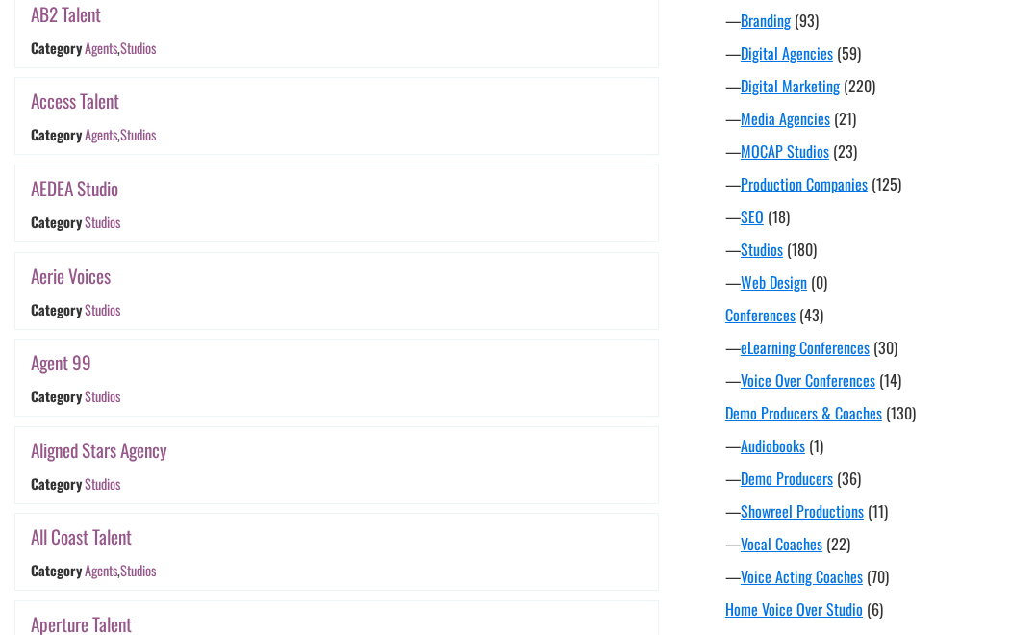
scroll to position [801, 0]
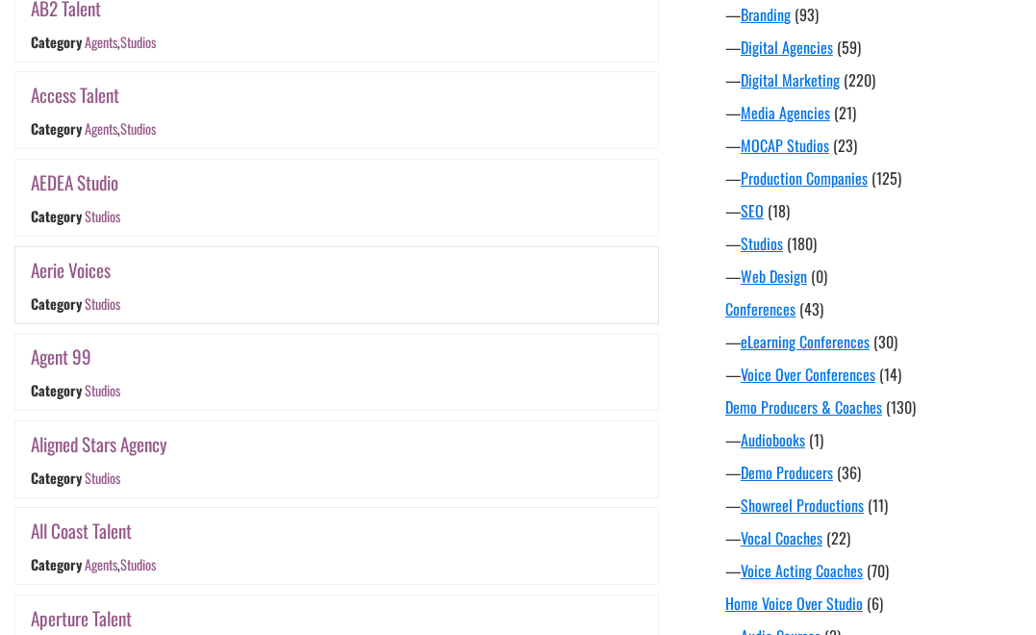
click at [40, 266] on link "Aerie Voices" at bounding box center [71, 270] width 80 height 28
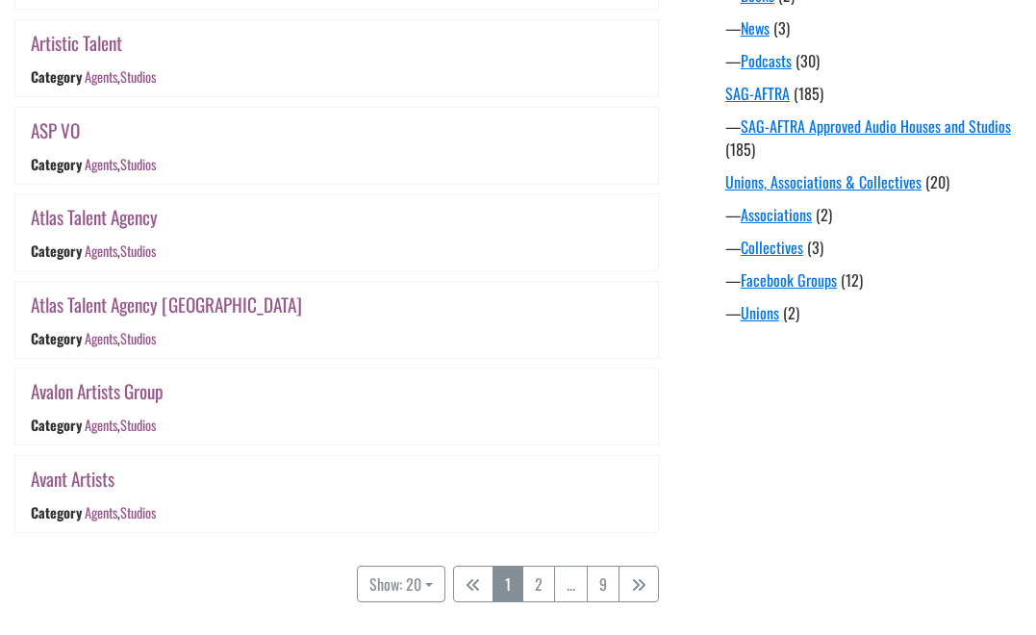
scroll to position [1814, 0]
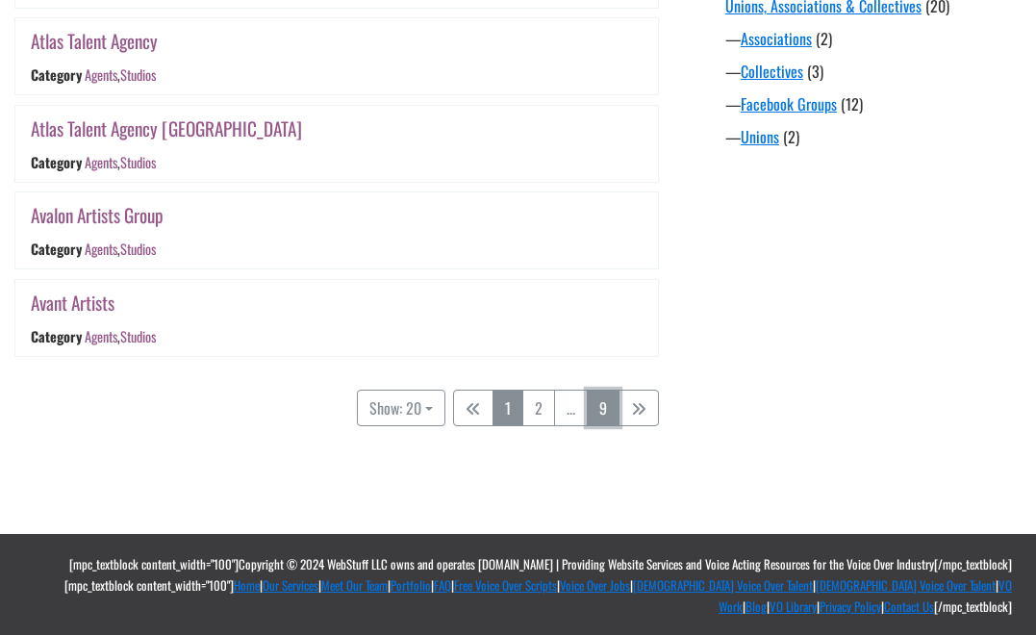
click at [610, 407] on link "9" at bounding box center [603, 408] width 33 height 37
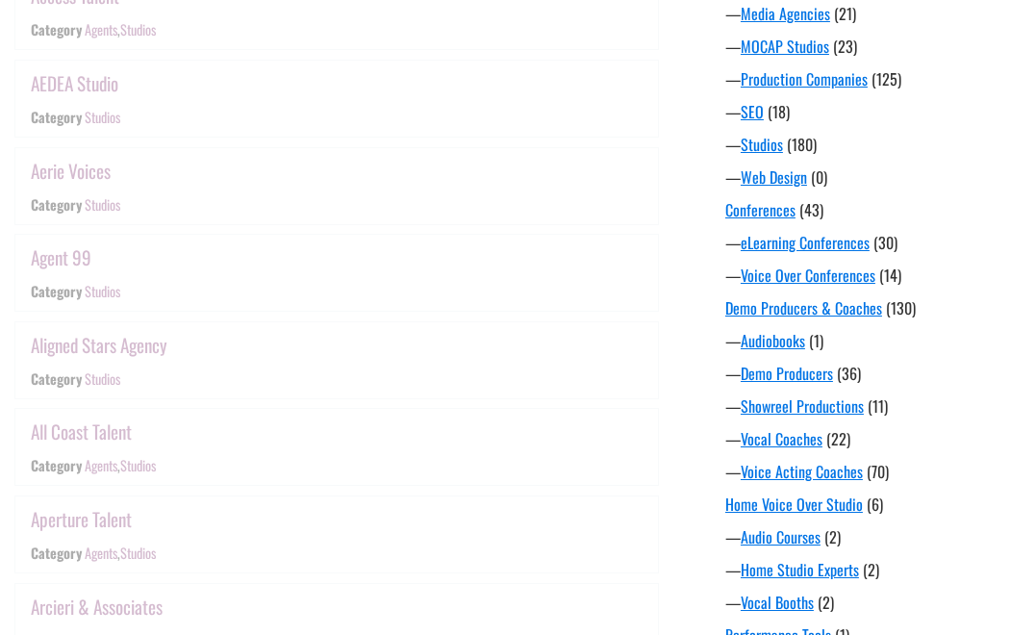
scroll to position [377, 0]
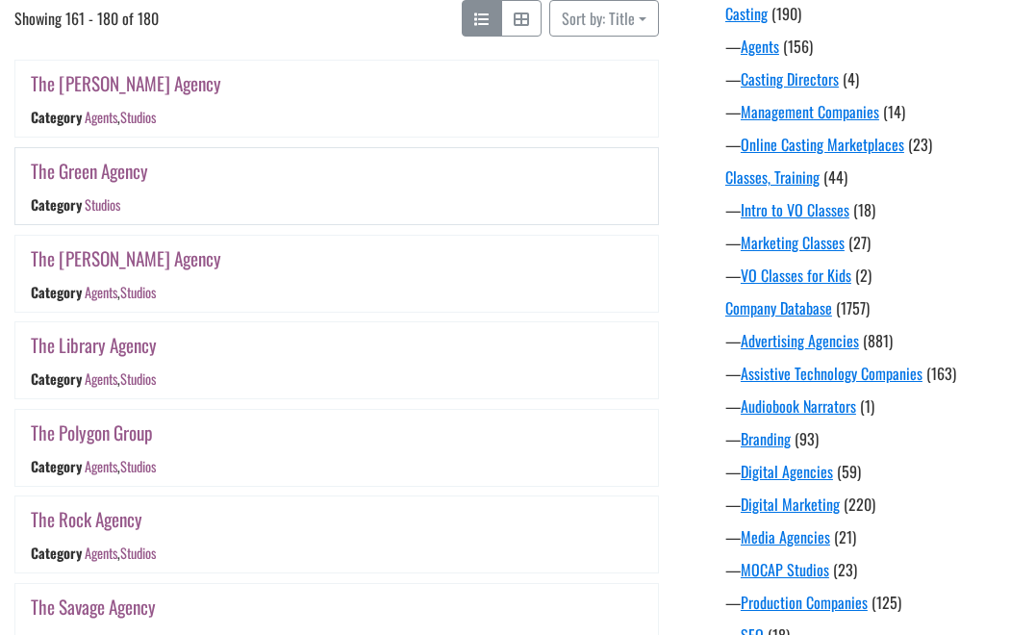
click at [89, 172] on link "The Green Agency" at bounding box center [89, 171] width 117 height 28
click at [116, 76] on link "The Campbell Agency" at bounding box center [126, 83] width 190 height 28
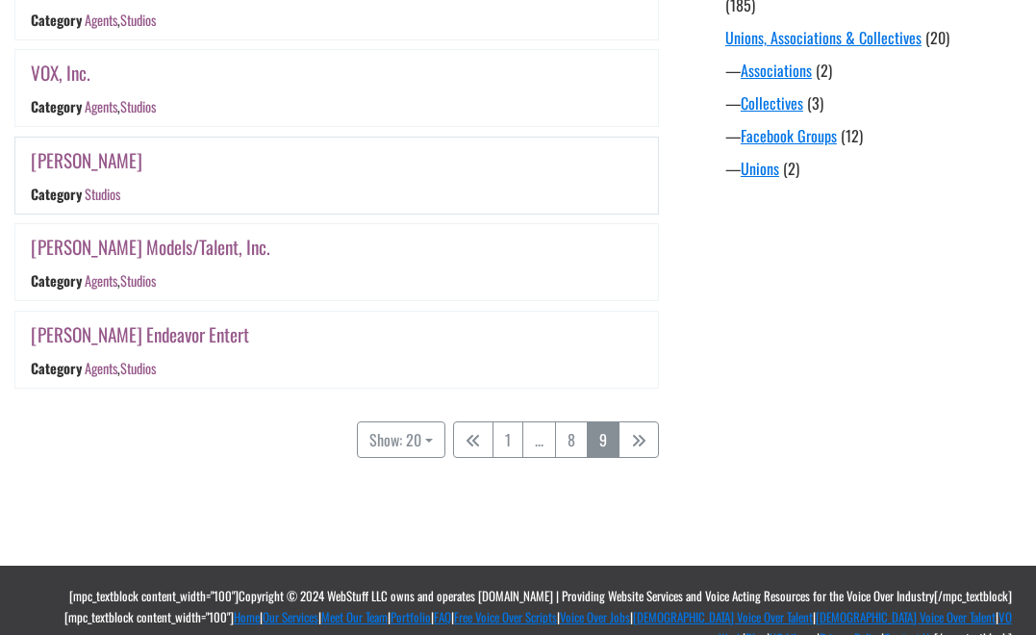
scroll to position [1795, 0]
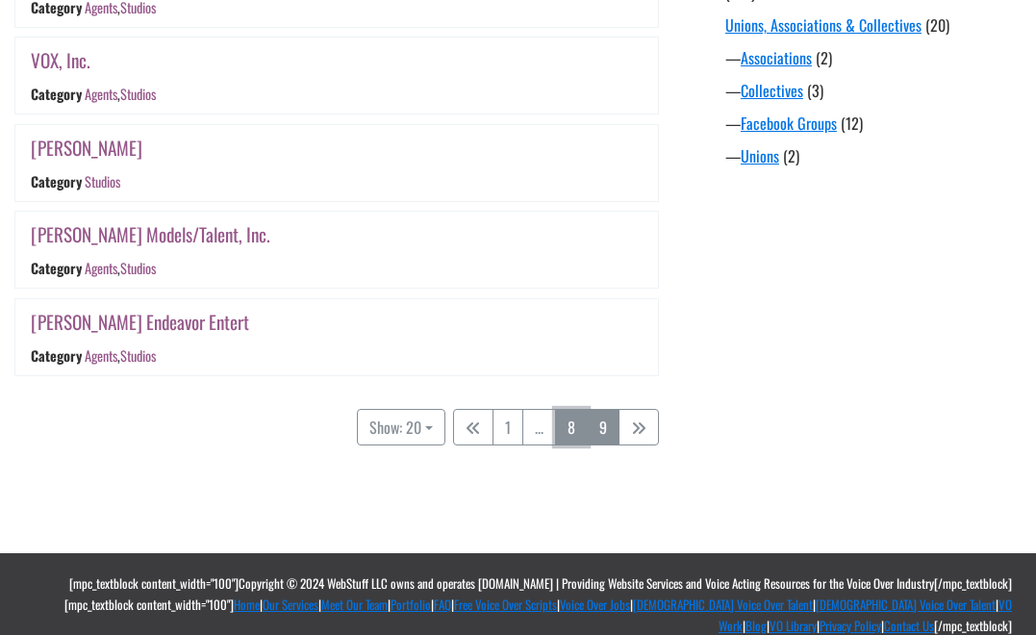
click at [568, 433] on link "8" at bounding box center [571, 427] width 33 height 37
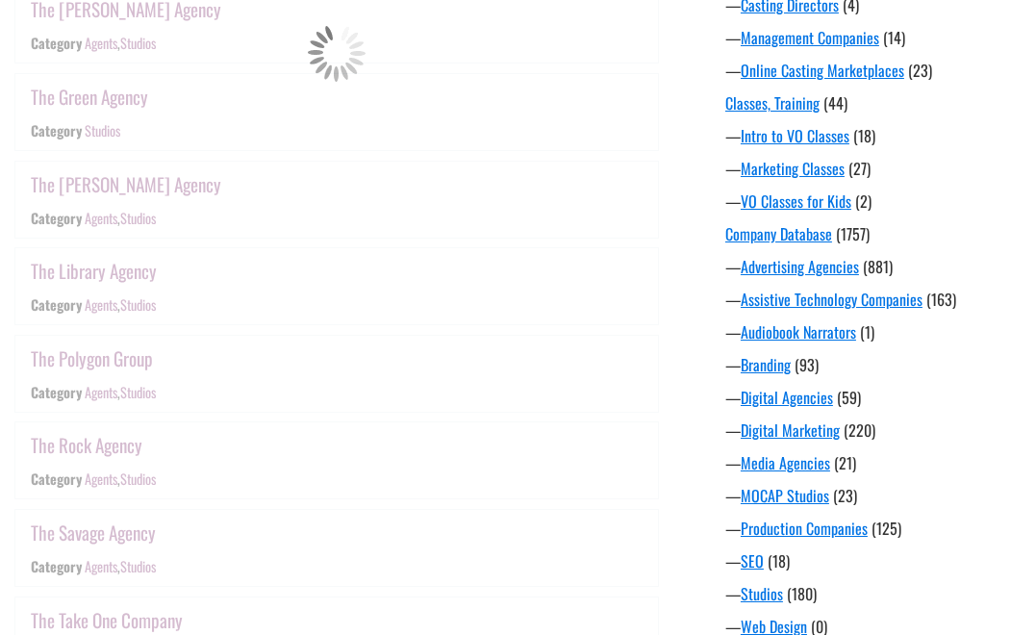
scroll to position [377, 0]
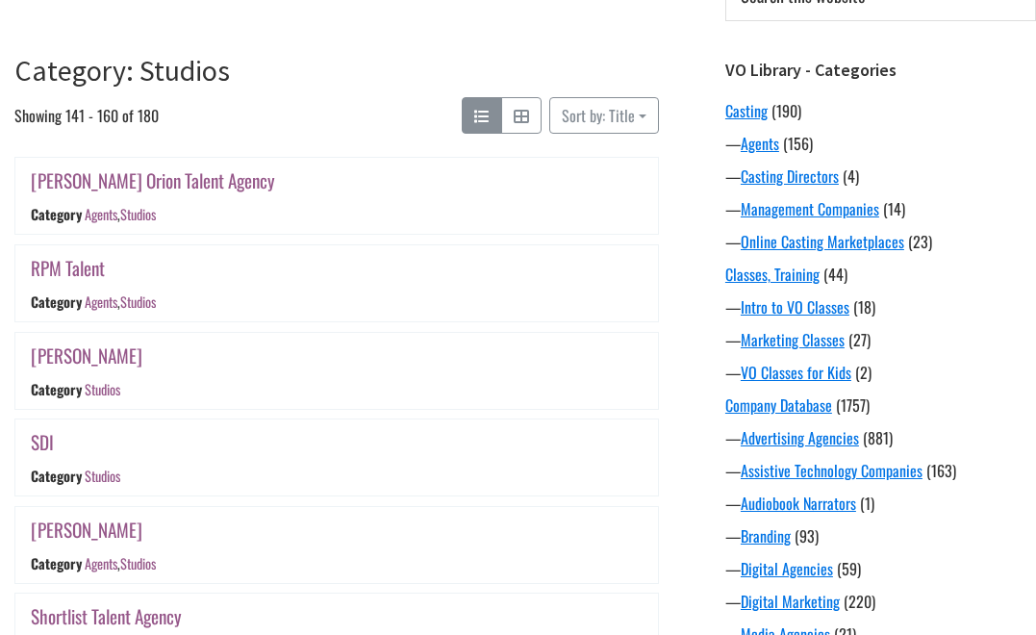
scroll to position [281, 0]
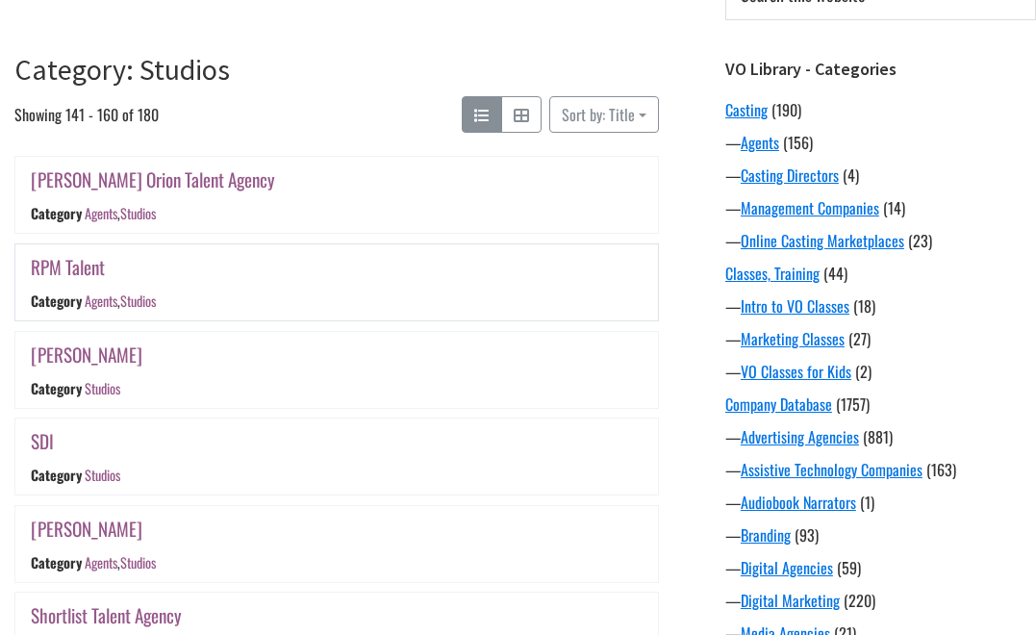
click at [70, 269] on link "RPM Talent" at bounding box center [68, 267] width 74 height 28
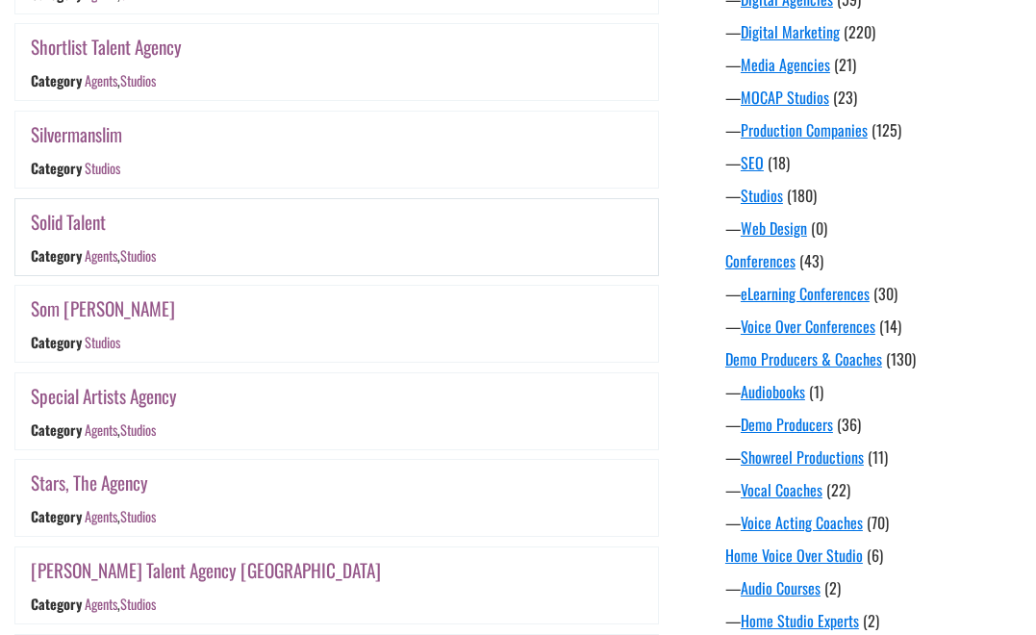
scroll to position [907, 0]
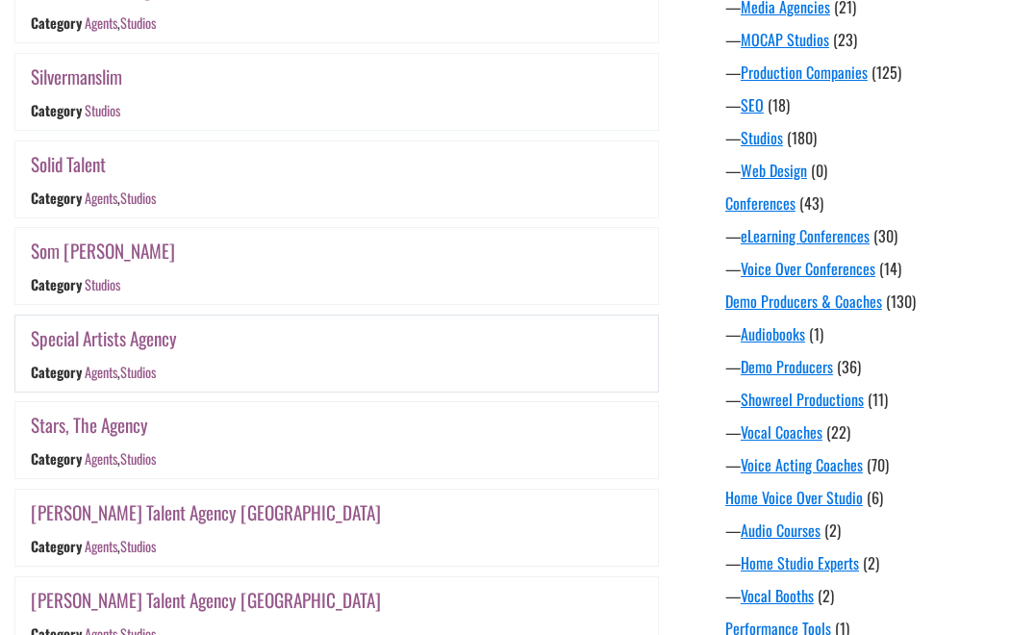
click at [118, 334] on link "Special Artists Agency" at bounding box center [104, 338] width 146 height 28
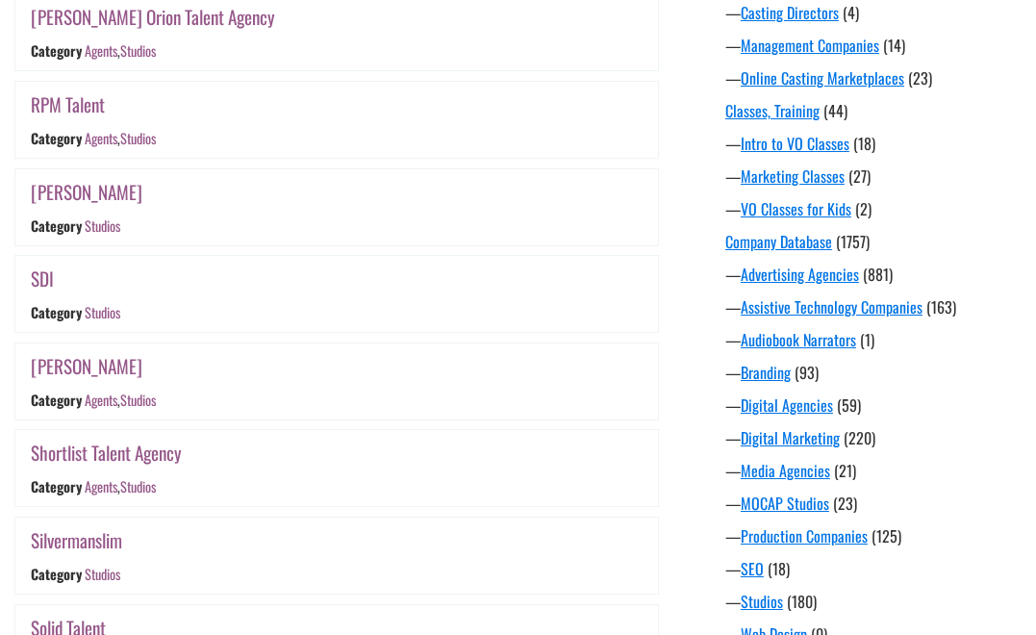
scroll to position [365, 0]
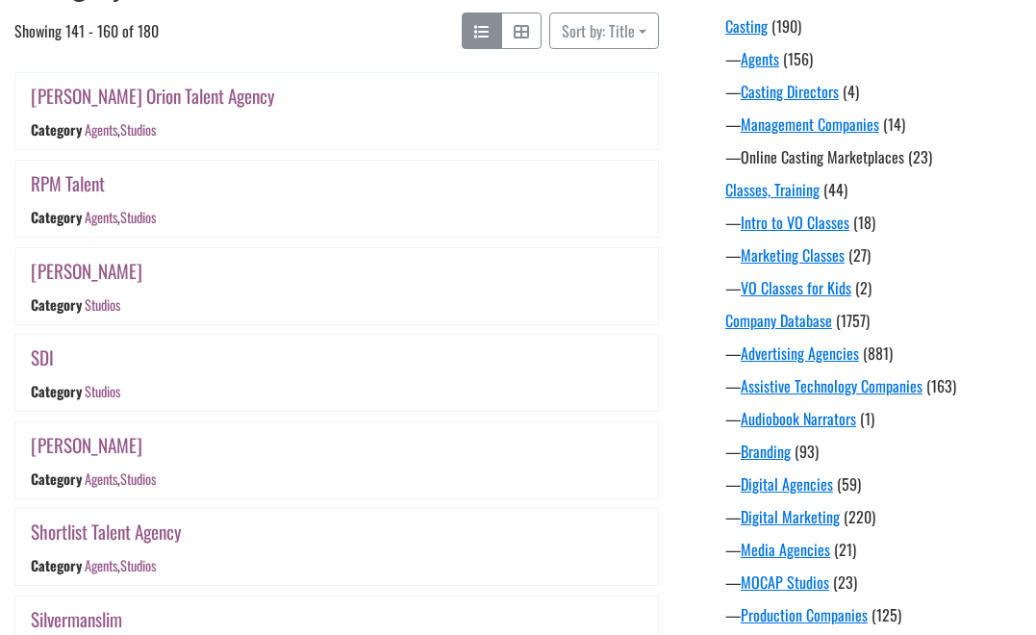
click at [840, 162] on link "Online Casting Marketplaces" at bounding box center [823, 156] width 164 height 23
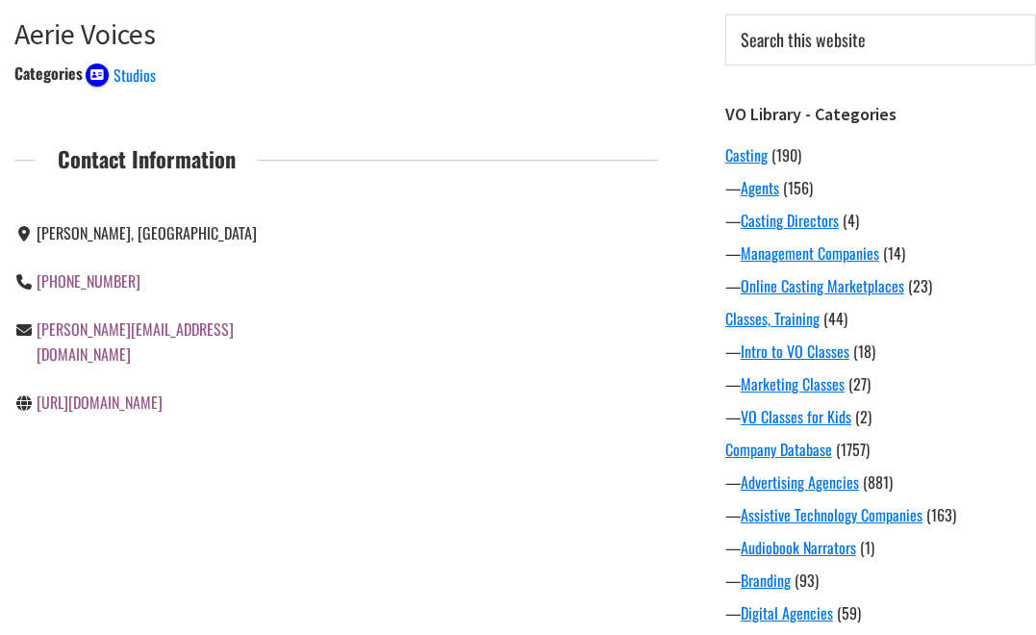
scroll to position [252, 0]
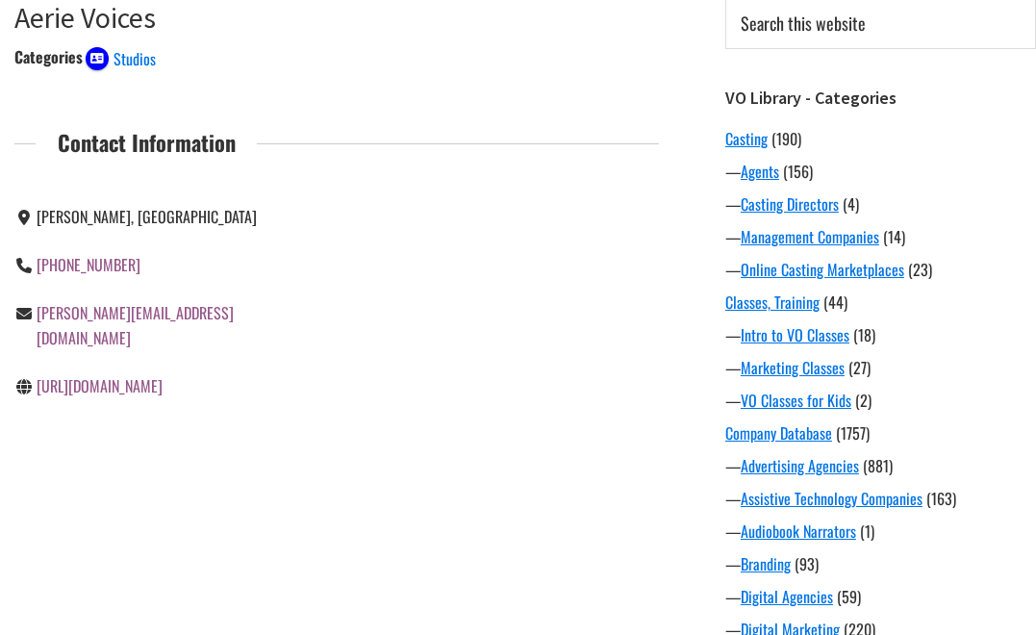
click at [87, 374] on link "[URL][DOMAIN_NAME]" at bounding box center [100, 385] width 126 height 23
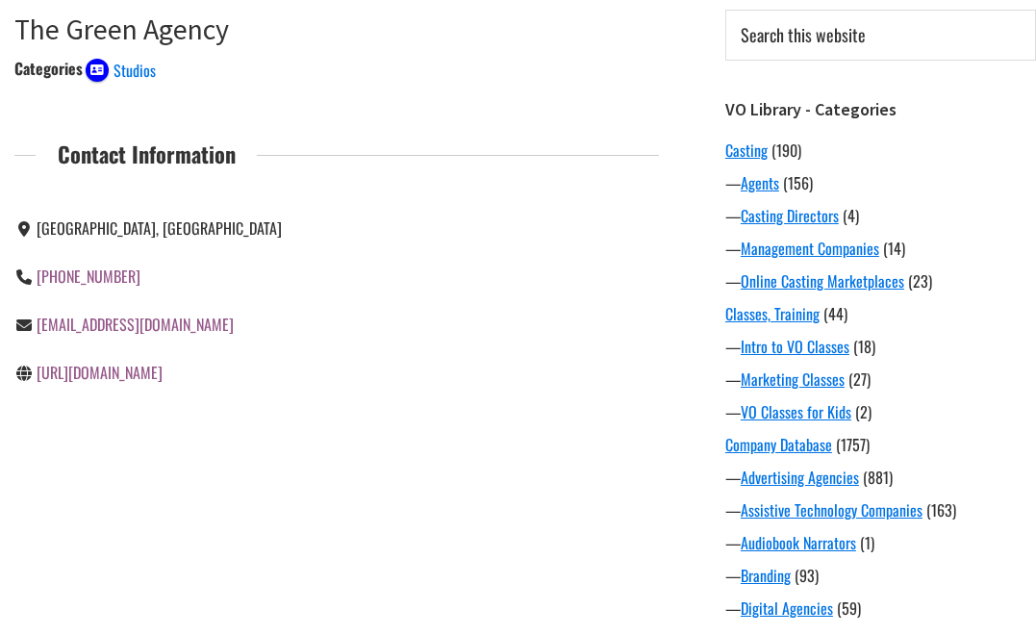
scroll to position [242, 0]
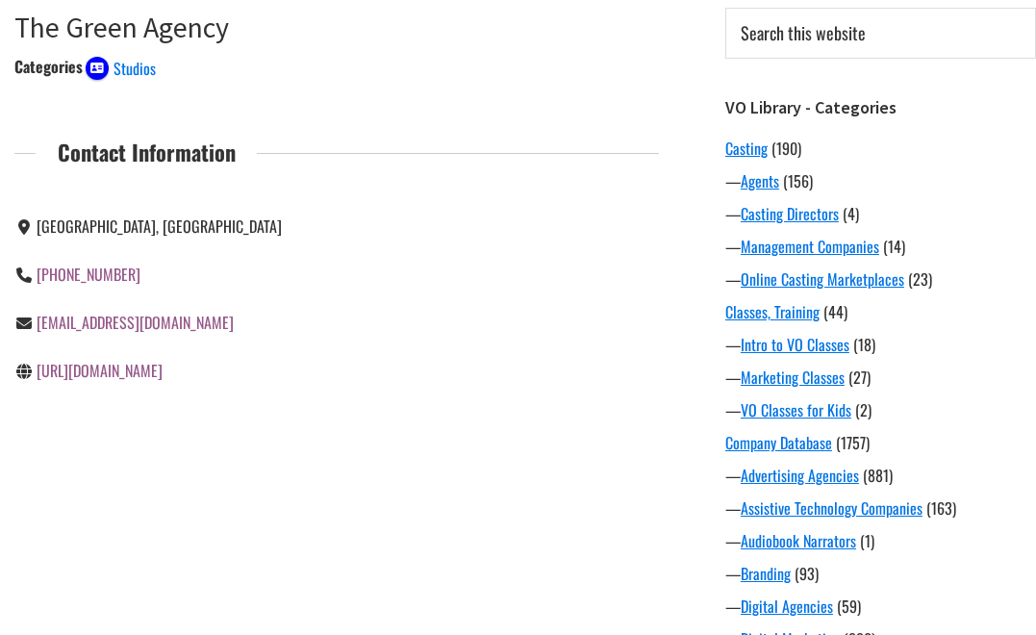
click at [119, 380] on link "[URL][DOMAIN_NAME]" at bounding box center [100, 370] width 126 height 23
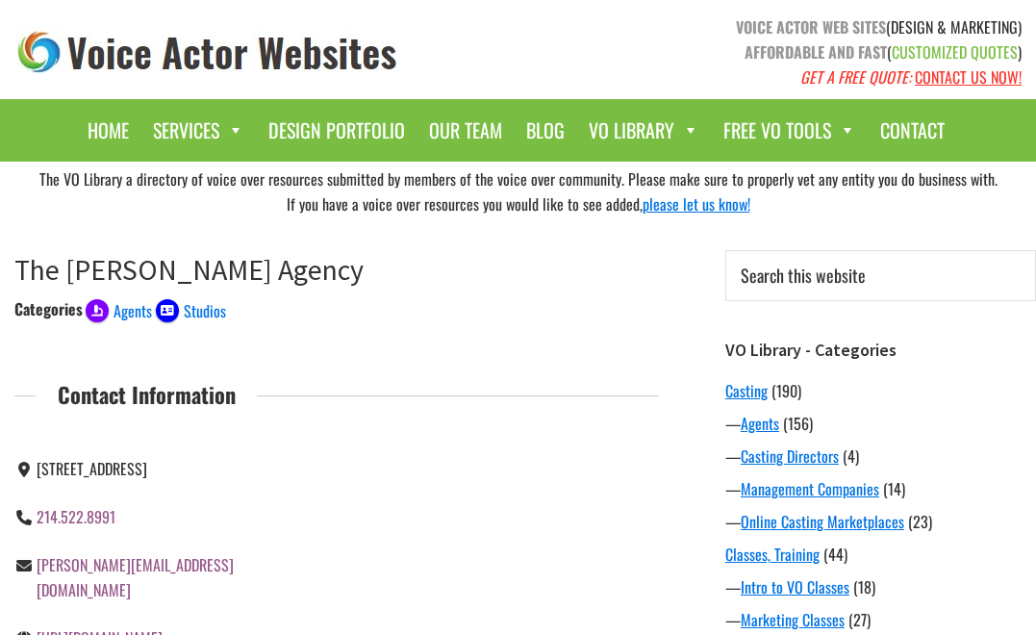
scroll to position [192, 0]
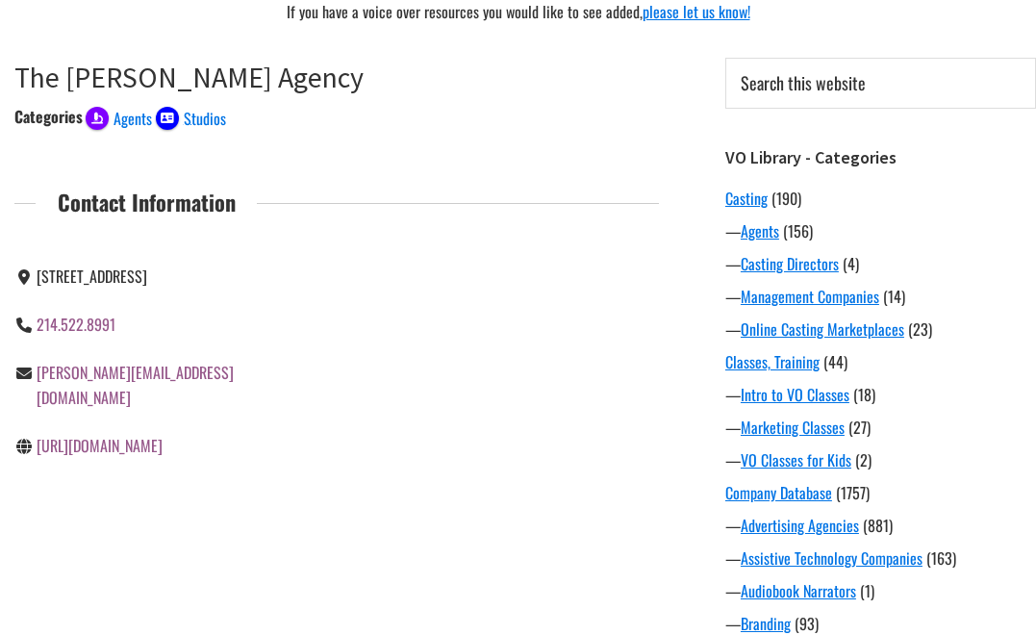
click at [163, 451] on link "http://www.thecampbellagency.com" at bounding box center [100, 445] width 126 height 23
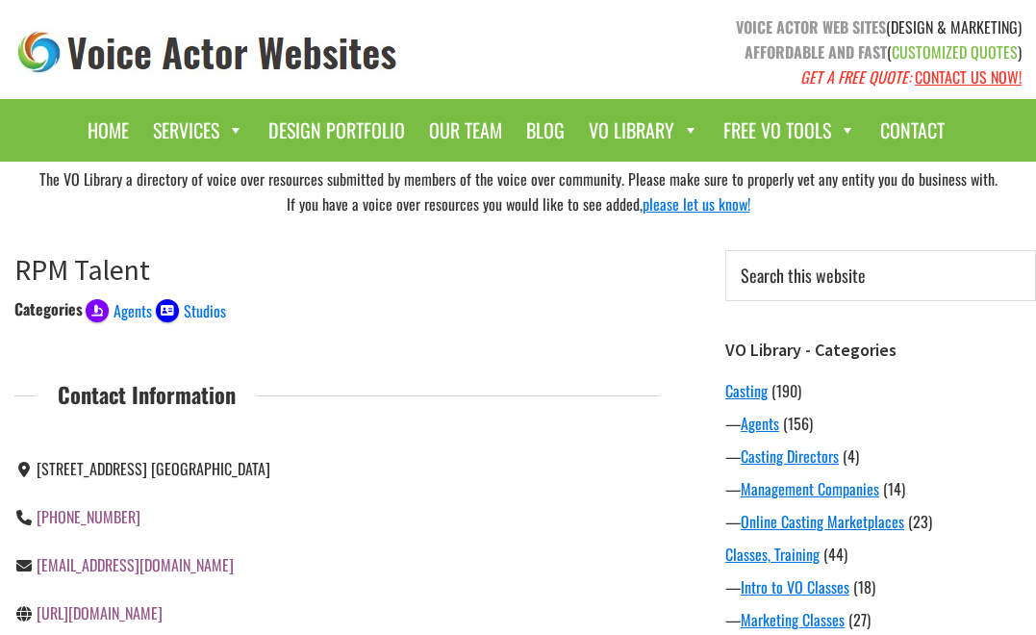
scroll to position [168, 0]
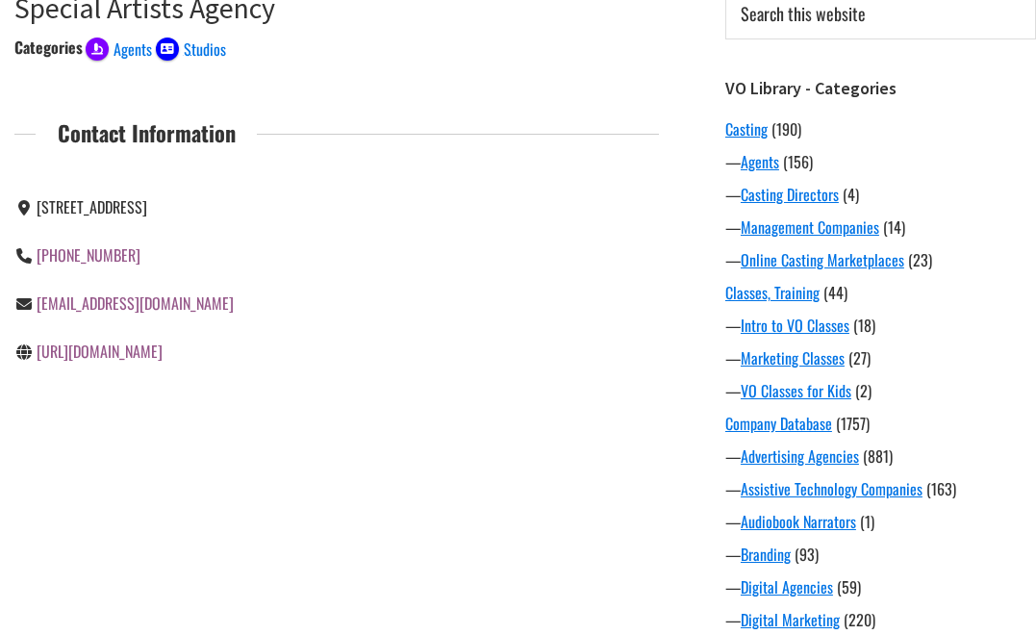
scroll to position [270, 0]
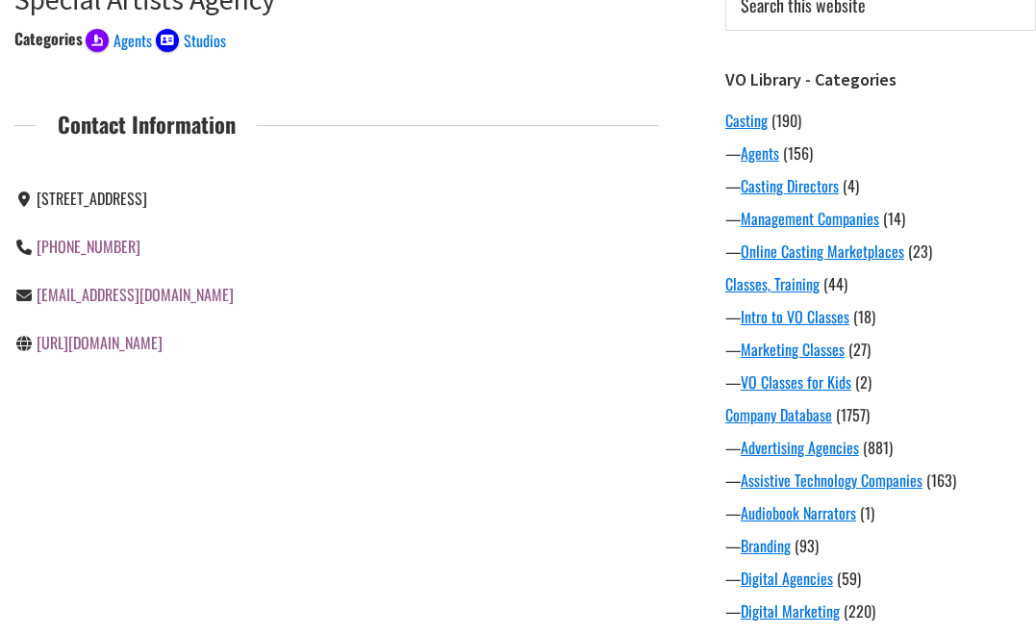
click at [163, 354] on link "[URL][DOMAIN_NAME]" at bounding box center [100, 342] width 126 height 23
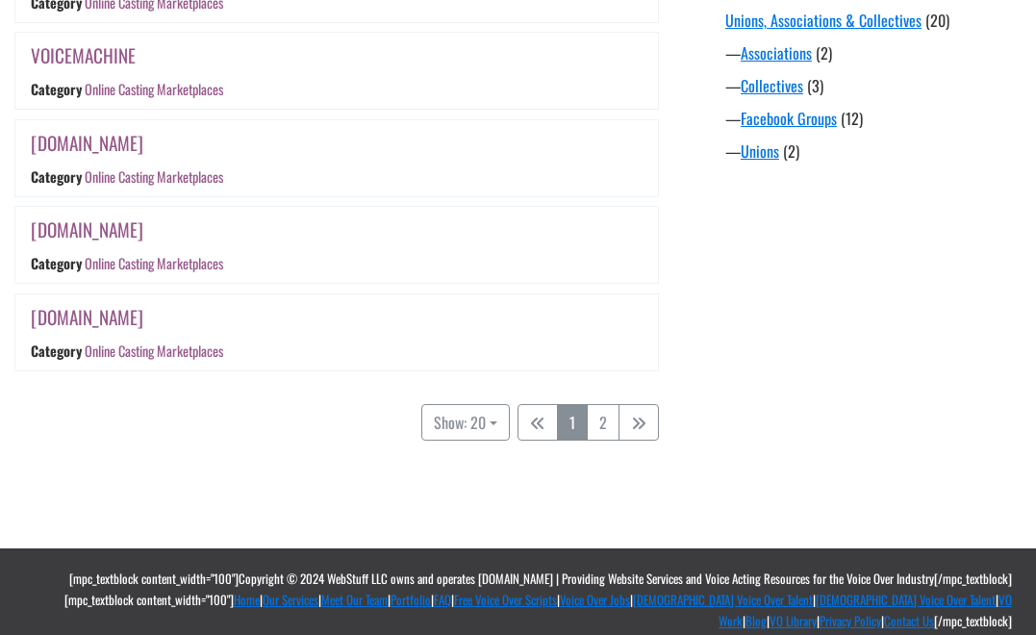
scroll to position [1814, 0]
